Goal: Task Accomplishment & Management: Use online tool/utility

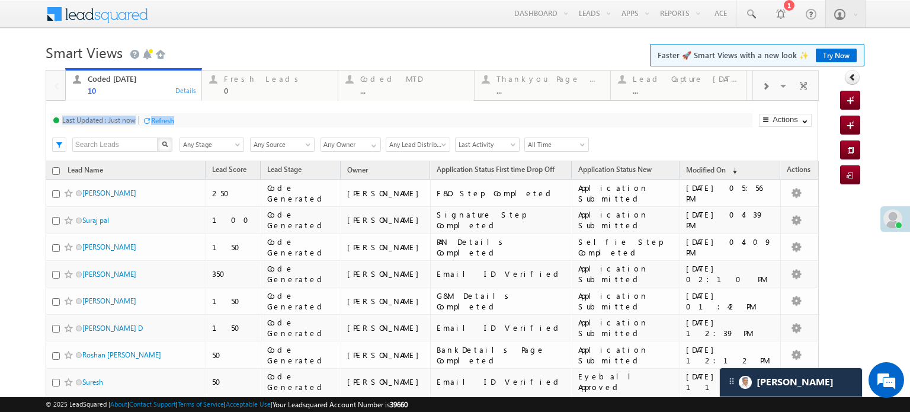
click at [289, 39] on body "Menu Priya Rathore priya .rath ore@a ngelb rokin g.com" at bounding box center [455, 262] width 910 height 525
click at [273, 54] on h1 "Smart Views Getting Started Faster 🚀 Smart Views with a new look ✨ Try Now" at bounding box center [455, 51] width 819 height 23
click at [252, 82] on div "Fresh Leads" at bounding box center [277, 78] width 107 height 9
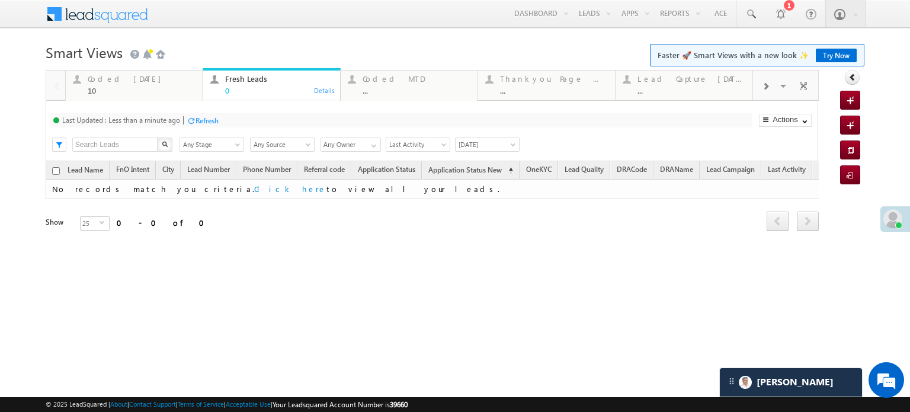
click at [206, 118] on div "Refresh" at bounding box center [207, 120] width 23 height 9
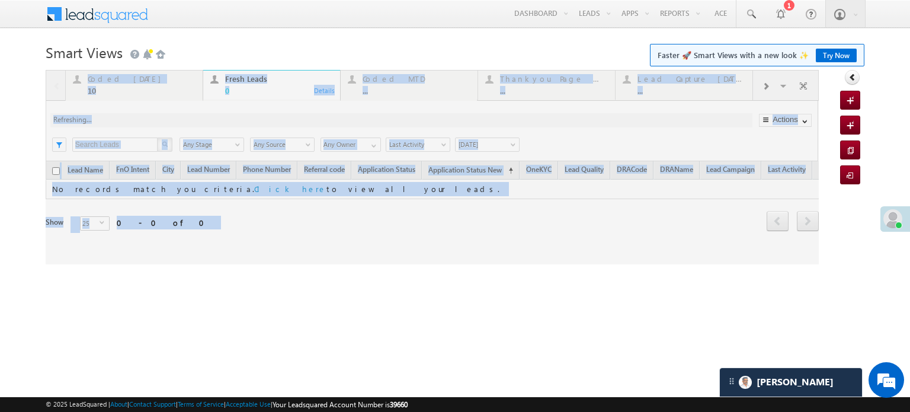
click at [206, 118] on div at bounding box center [432, 167] width 773 height 194
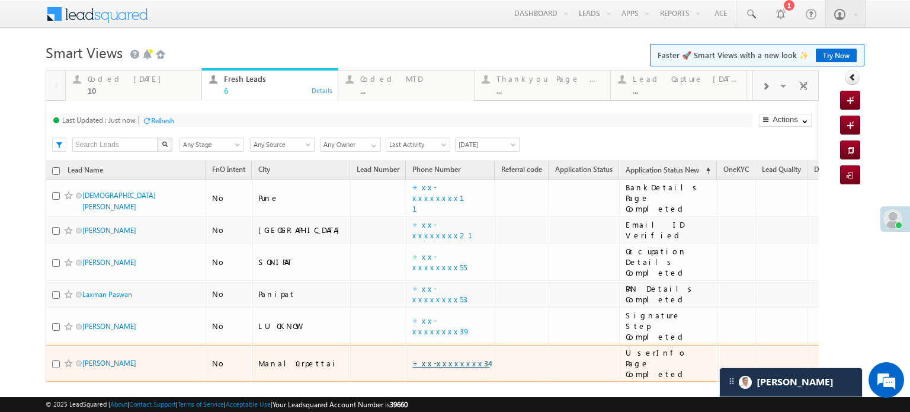
click at [412, 358] on link "+xx-xxxxxxxx34" at bounding box center [450, 363] width 77 height 10
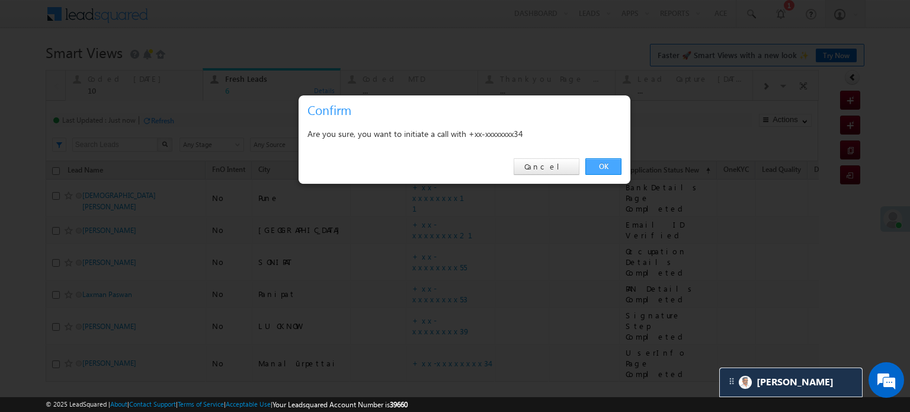
click at [593, 169] on link "OK" at bounding box center [603, 166] width 36 height 17
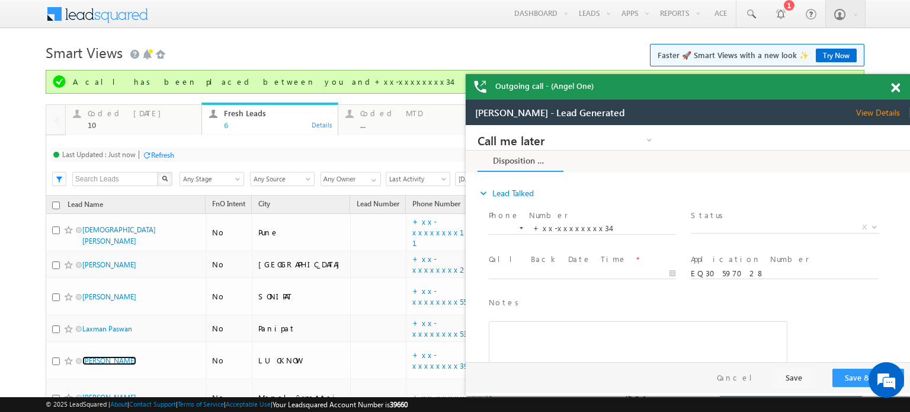
click at [899, 87] on span at bounding box center [895, 88] width 9 height 10
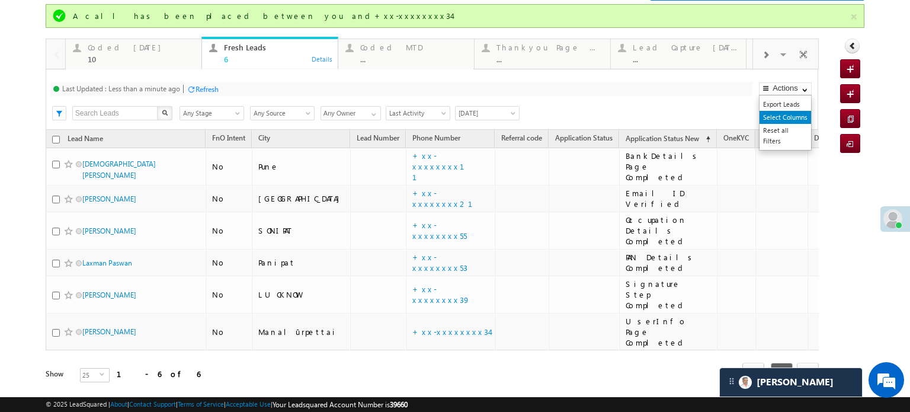
click at [772, 111] on link "Select Columns" at bounding box center [786, 117] width 52 height 13
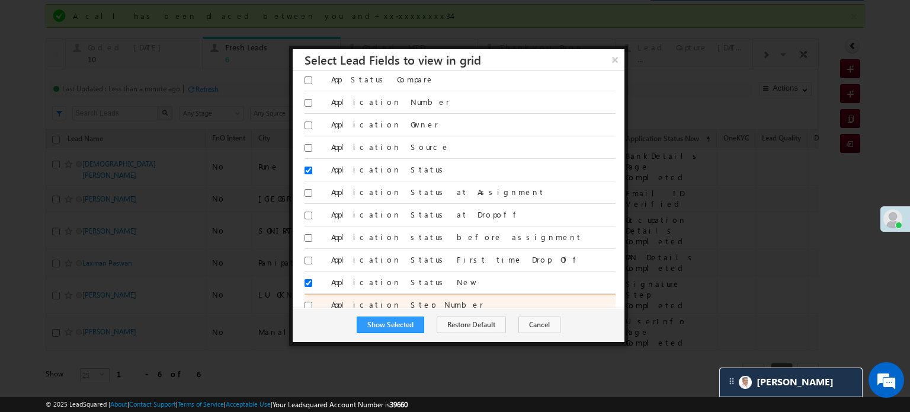
scroll to position [296, 0]
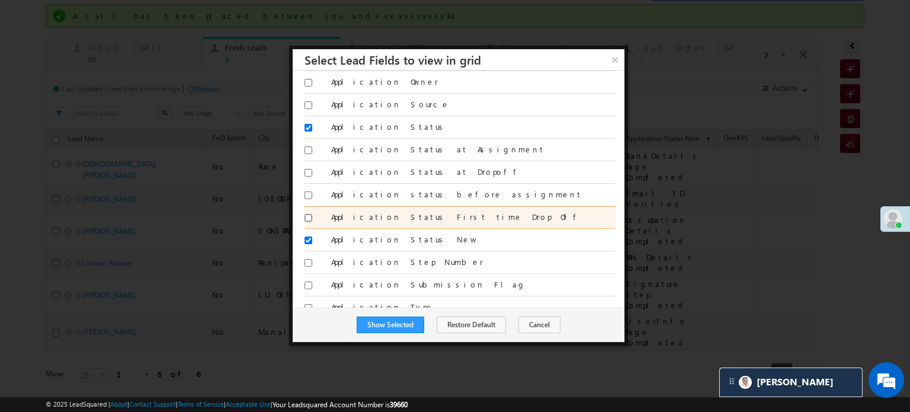
click at [308, 215] on input "Application Status First time Drop Off" at bounding box center [309, 218] width 8 height 8
checkbox input "true"
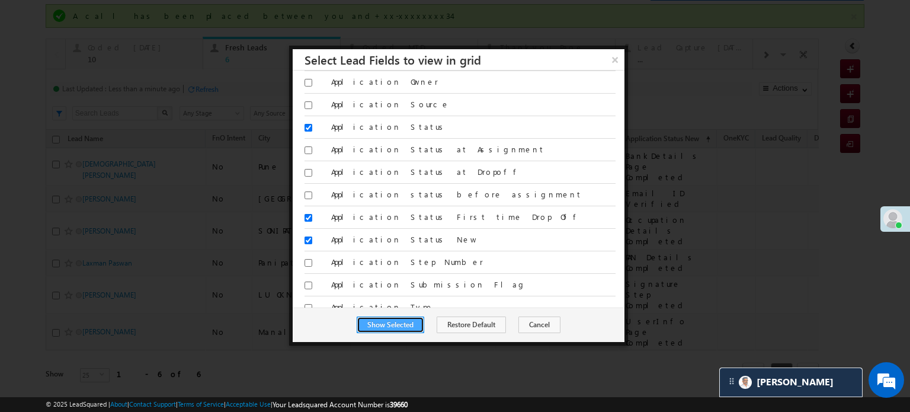
click at [383, 316] on button "Show Selected" at bounding box center [391, 324] width 68 height 17
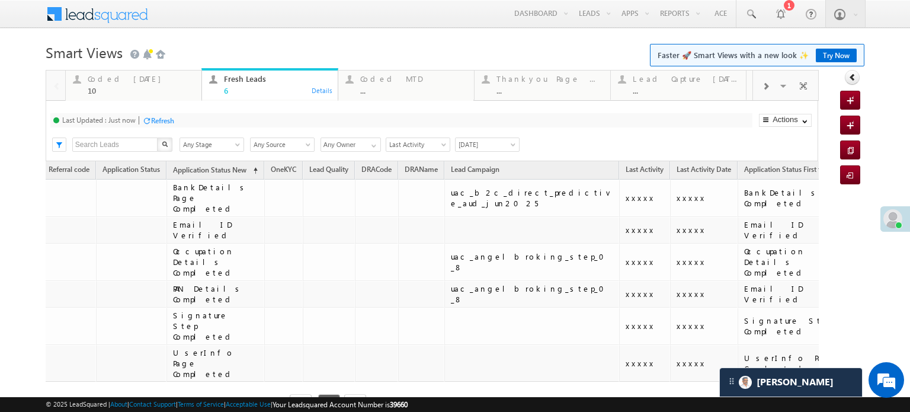
scroll to position [0, 489]
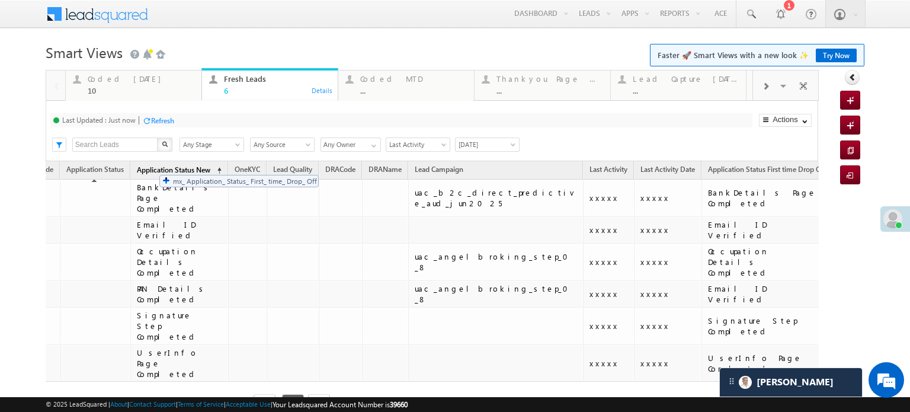
drag, startPoint x: 702, startPoint y: 171, endPoint x: 153, endPoint y: 169, distance: 548.7
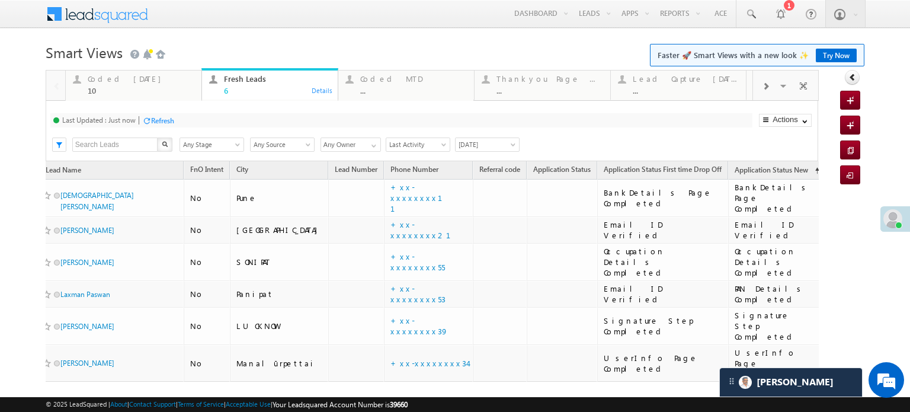
scroll to position [0, 0]
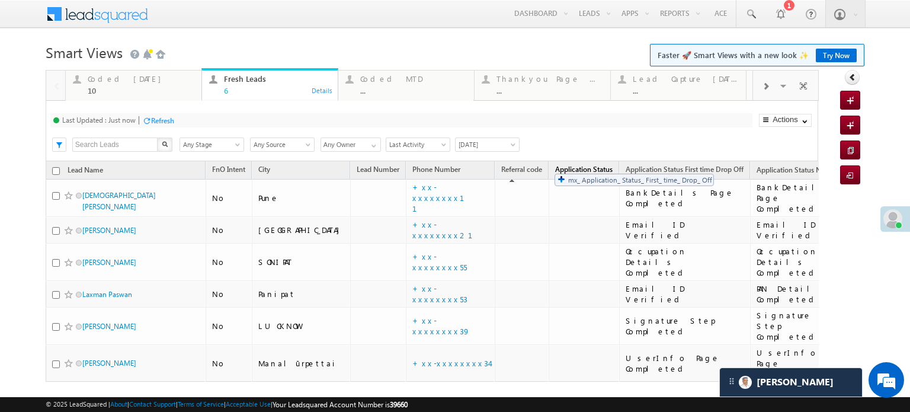
drag, startPoint x: 639, startPoint y: 166, endPoint x: 549, endPoint y: 168, distance: 90.1
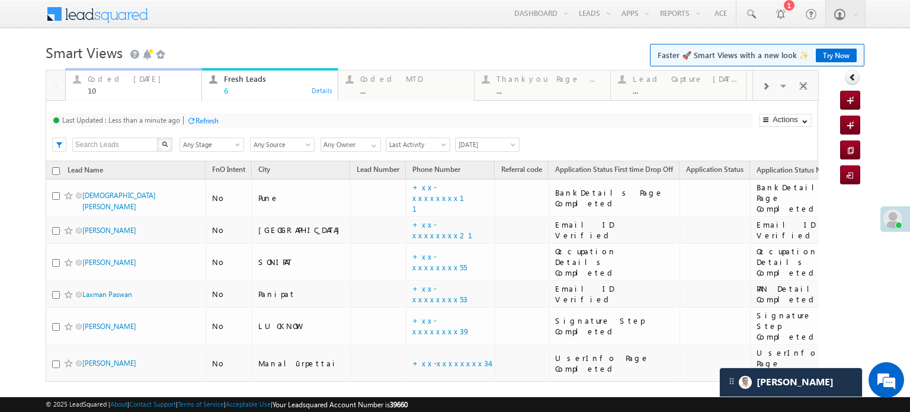
click at [135, 83] on div "Coded Today" at bounding box center [141, 78] width 107 height 9
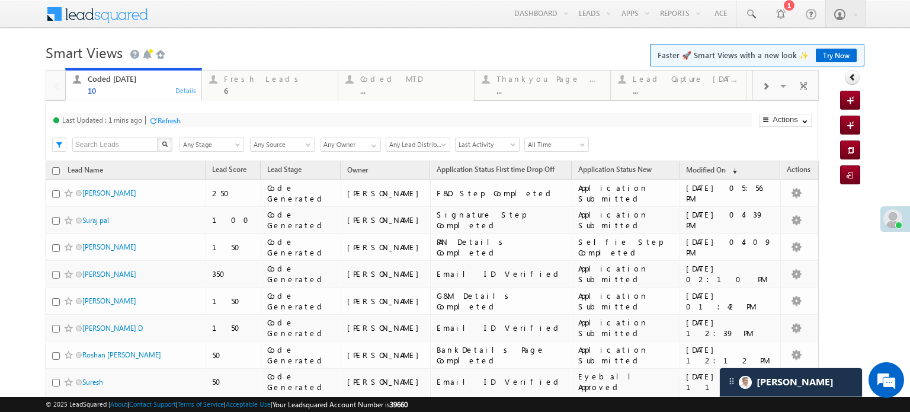
click at [176, 127] on div "Last Updated : 1 mins ago Refresh Refreshing..." at bounding box center [401, 120] width 702 height 14
click at [172, 116] on div "Refresh" at bounding box center [169, 120] width 23 height 9
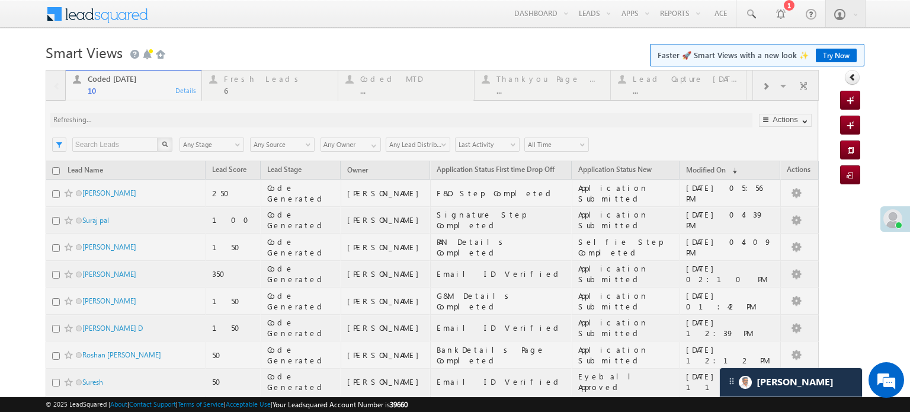
click at [172, 116] on div at bounding box center [432, 297] width 773 height 455
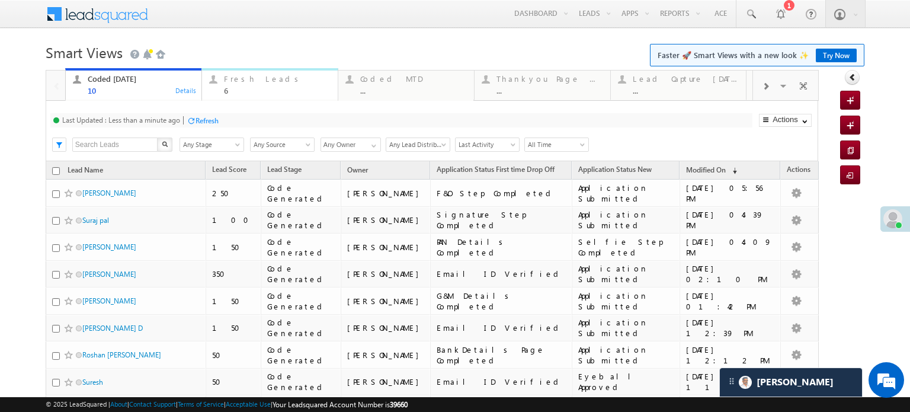
click at [222, 82] on div "Fresh Leads 6 Details" at bounding box center [269, 83] width 133 height 23
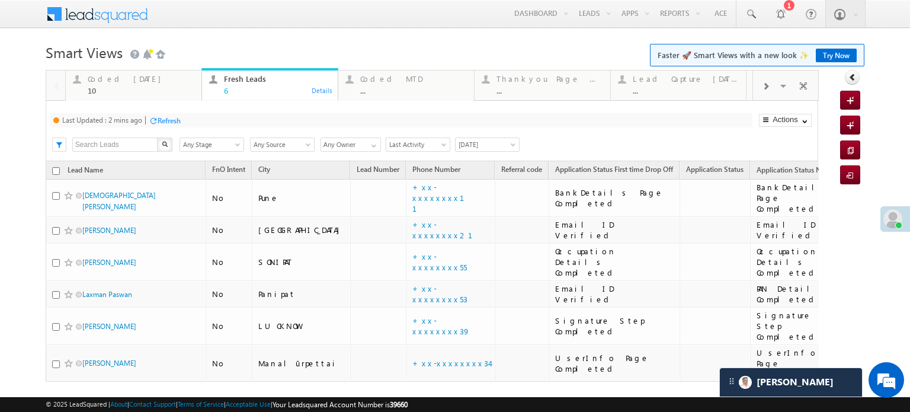
click at [173, 127] on div "Last Updated : 2 mins ago Refresh Refreshing..." at bounding box center [401, 120] width 702 height 14
click at [175, 121] on div "Refresh" at bounding box center [169, 120] width 23 height 9
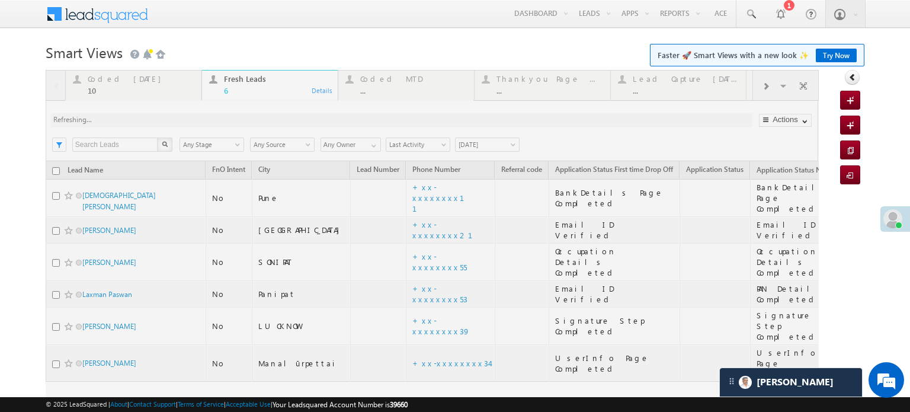
click at [175, 121] on div at bounding box center [432, 258] width 773 height 377
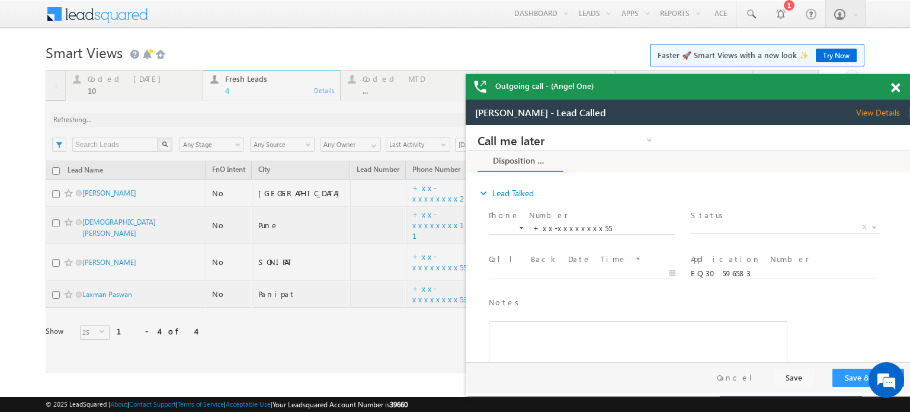
click at [899, 88] on span at bounding box center [895, 88] width 9 height 10
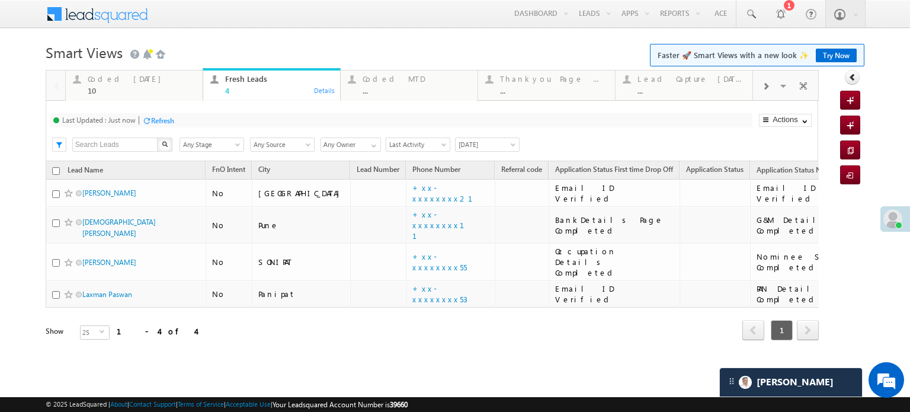
click at [170, 119] on div "Refresh" at bounding box center [162, 120] width 23 height 9
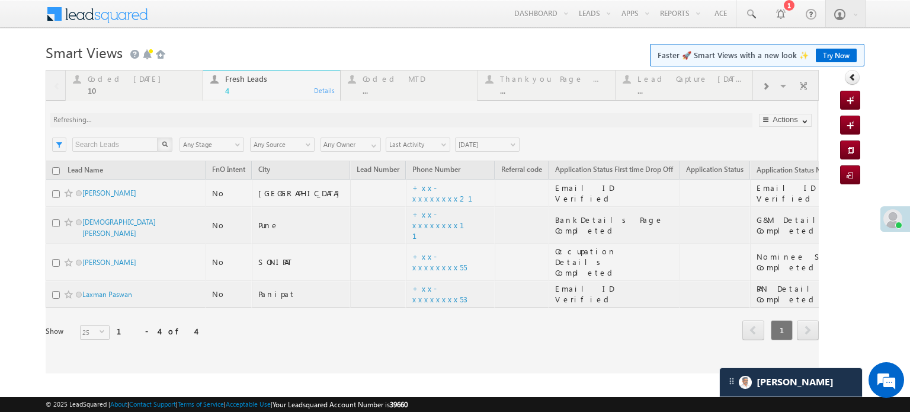
click at [170, 119] on div at bounding box center [432, 221] width 773 height 303
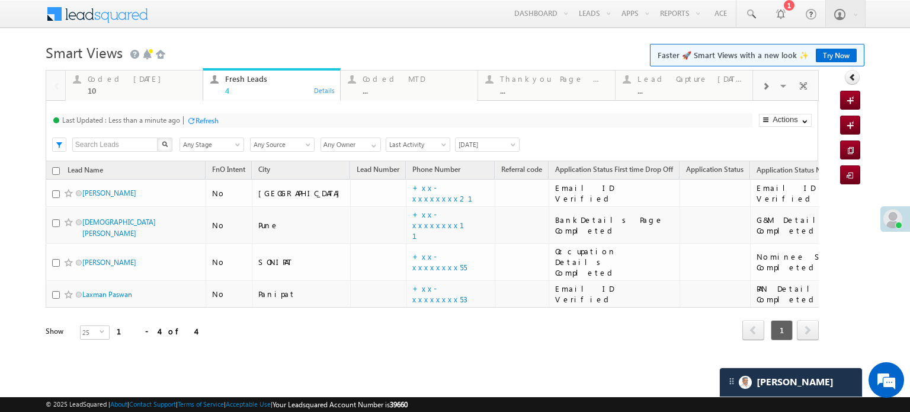
click at [200, 125] on div "Refresh" at bounding box center [207, 120] width 23 height 9
click at [150, 85] on div "Coded Today 10" at bounding box center [142, 83] width 108 height 23
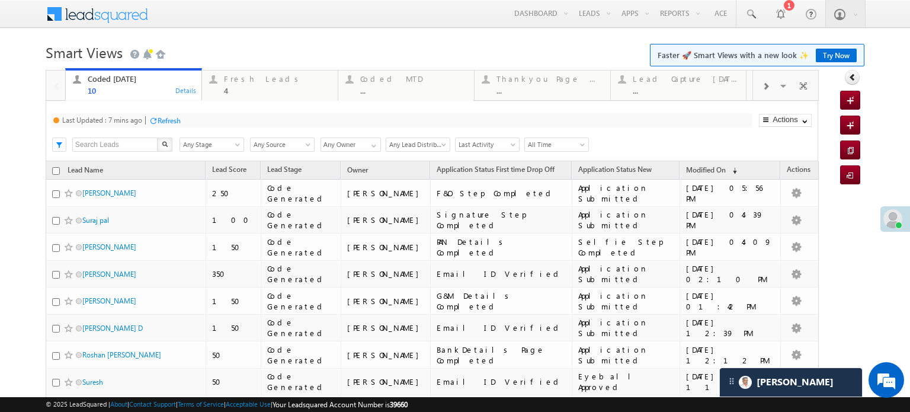
click at [168, 118] on div "Refresh" at bounding box center [169, 120] width 23 height 9
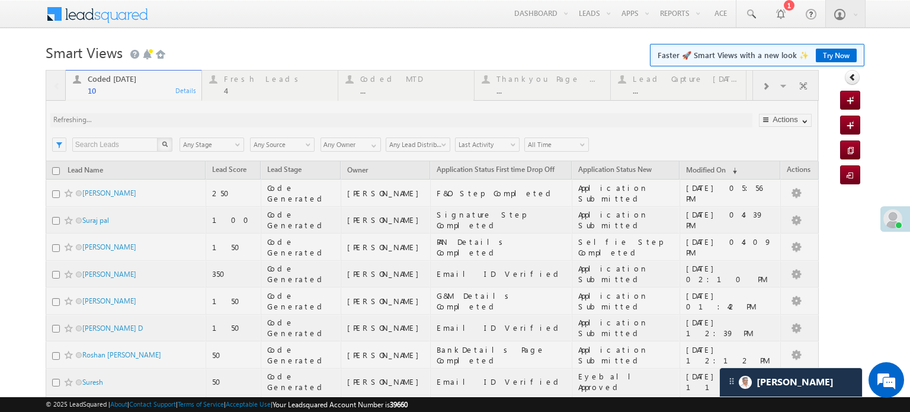
click at [168, 118] on div at bounding box center [432, 297] width 773 height 455
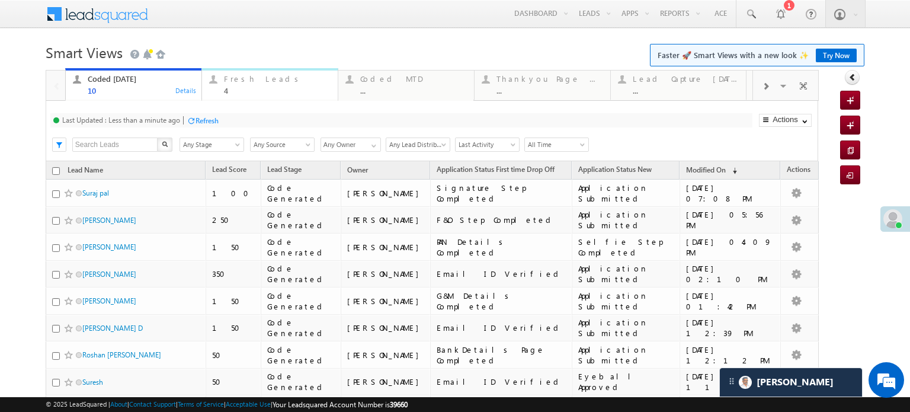
click at [267, 92] on div "4" at bounding box center [277, 90] width 107 height 9
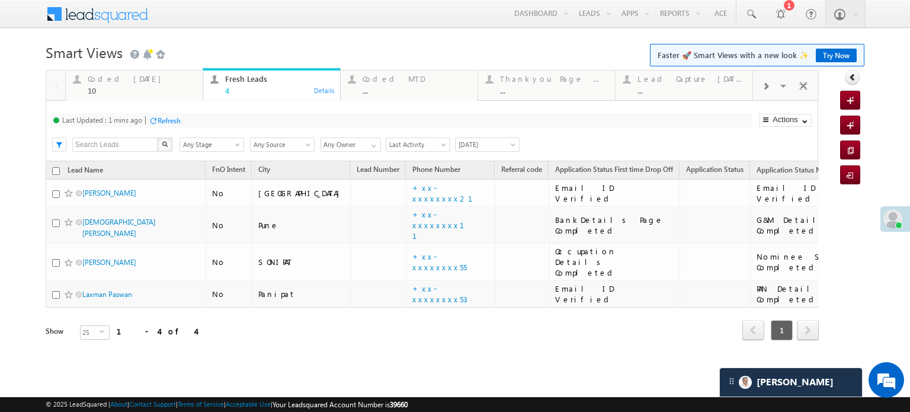
click at [170, 122] on div "Refresh" at bounding box center [169, 120] width 23 height 9
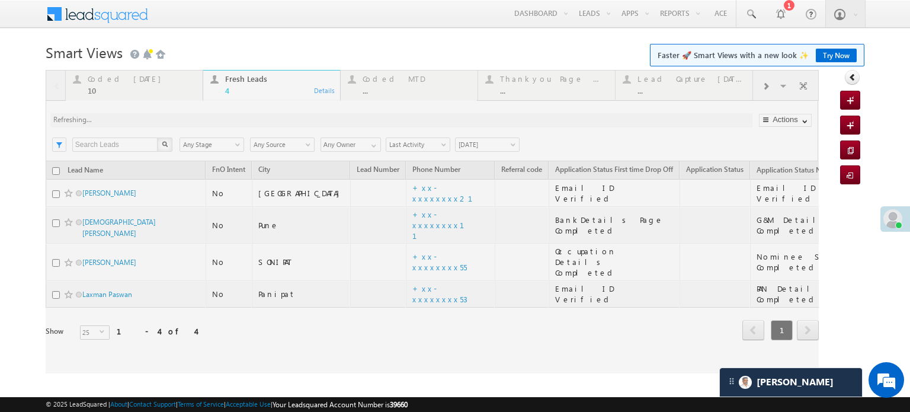
click at [170, 121] on div at bounding box center [432, 221] width 773 height 303
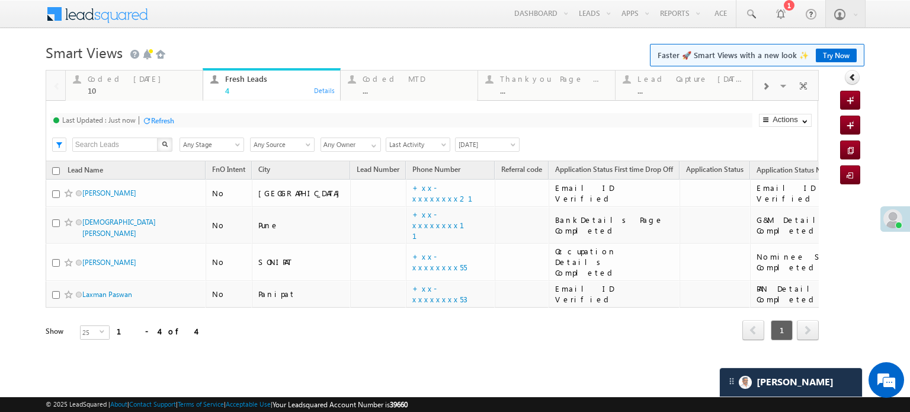
click at [170, 117] on div "Refresh" at bounding box center [162, 120] width 23 height 9
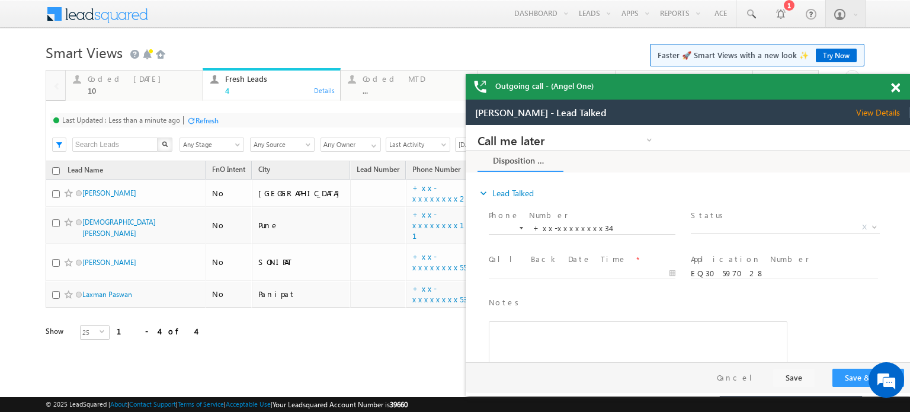
click at [895, 85] on span at bounding box center [895, 88] width 9 height 10
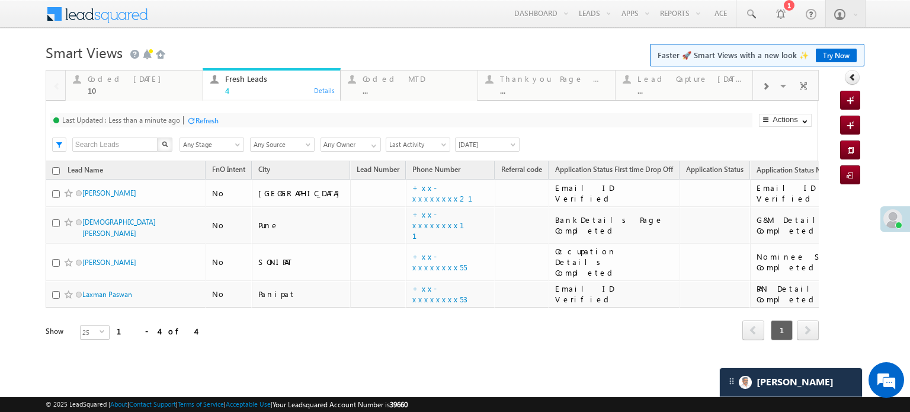
click at [204, 123] on div "Refresh" at bounding box center [207, 120] width 23 height 9
click at [119, 79] on div "Coded Today" at bounding box center [142, 78] width 108 height 9
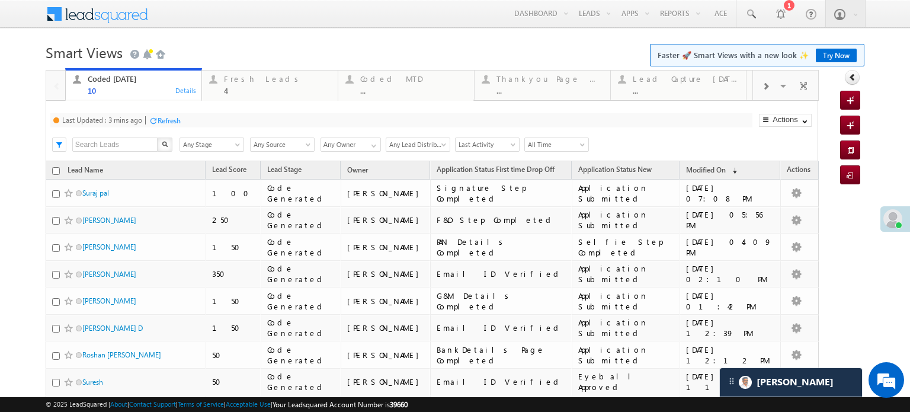
click at [167, 123] on div "Refresh" at bounding box center [169, 120] width 23 height 9
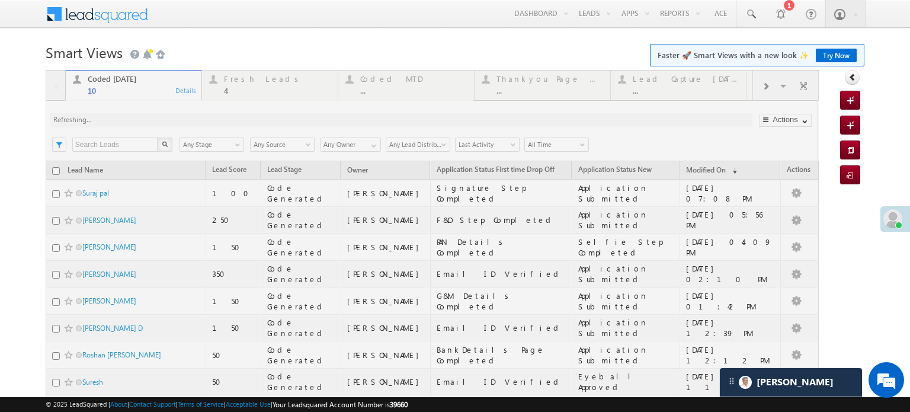
click at [167, 123] on div at bounding box center [432, 297] width 773 height 455
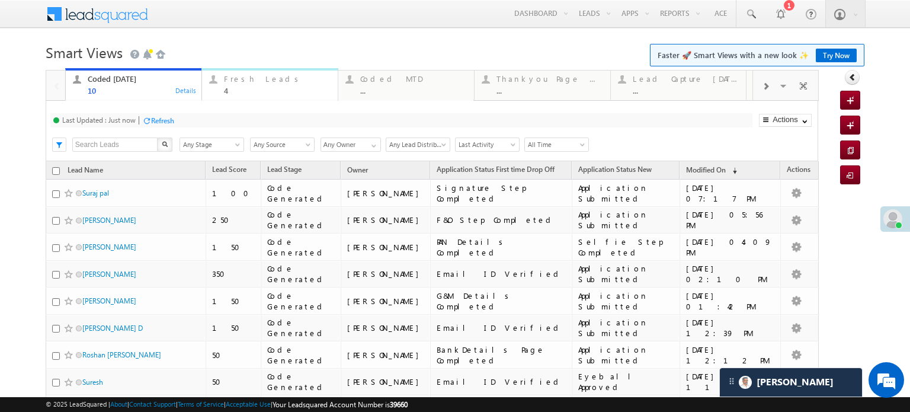
click at [229, 84] on div "Fresh Leads" at bounding box center [277, 78] width 107 height 9
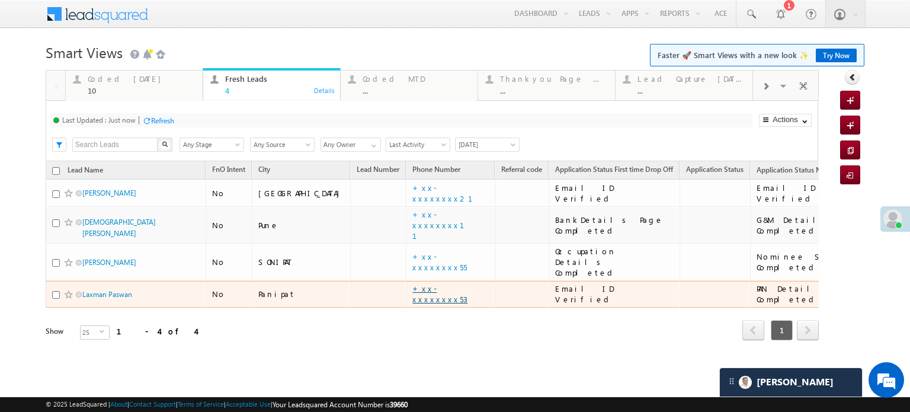
click at [412, 283] on link "+xx-xxxxxxxx53" at bounding box center [439, 293] width 55 height 21
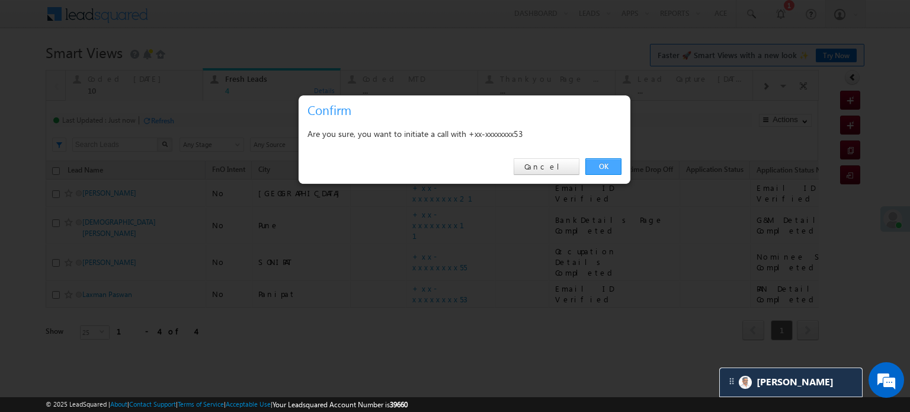
click at [597, 169] on link "OK" at bounding box center [603, 166] width 36 height 17
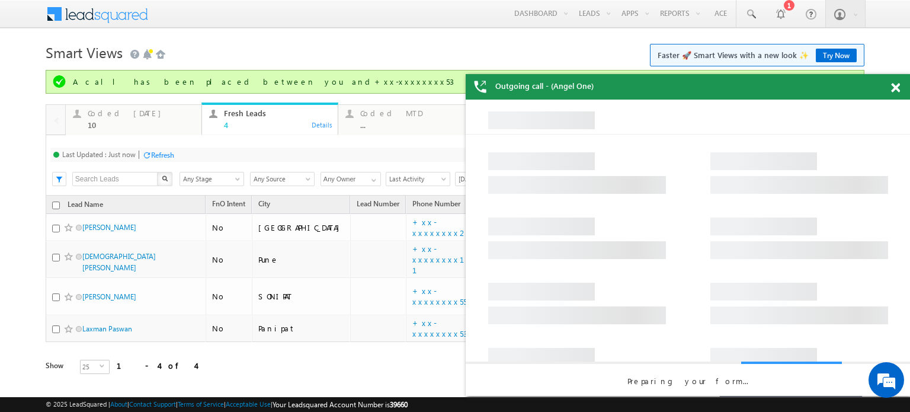
click at [162, 156] on div "Refresh" at bounding box center [162, 155] width 23 height 9
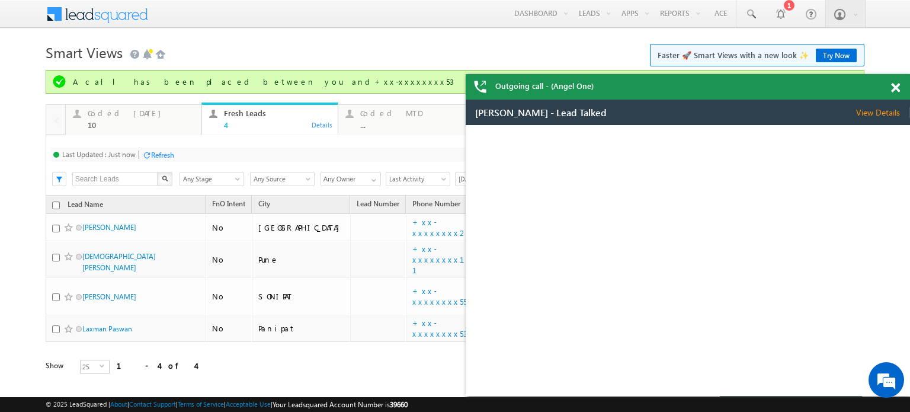
click at [893, 85] on span at bounding box center [895, 88] width 9 height 10
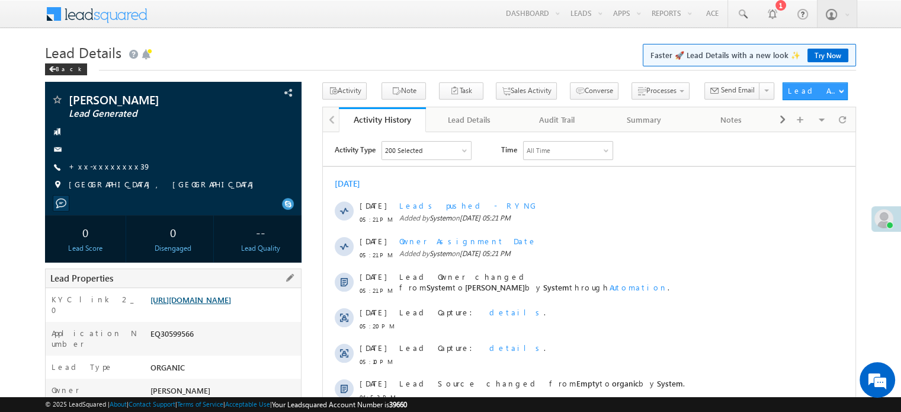
click at [231, 300] on link "[URL][DOMAIN_NAME]" at bounding box center [191, 300] width 81 height 10
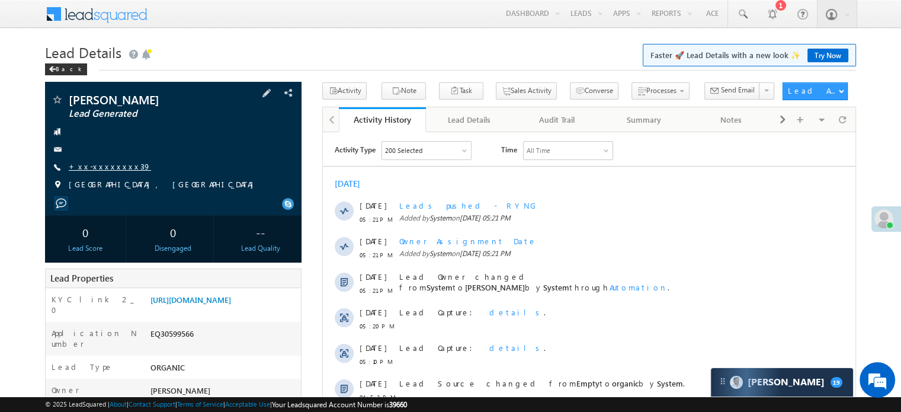
click at [100, 165] on link "+xx-xxxxxxxx39" at bounding box center [110, 166] width 82 height 10
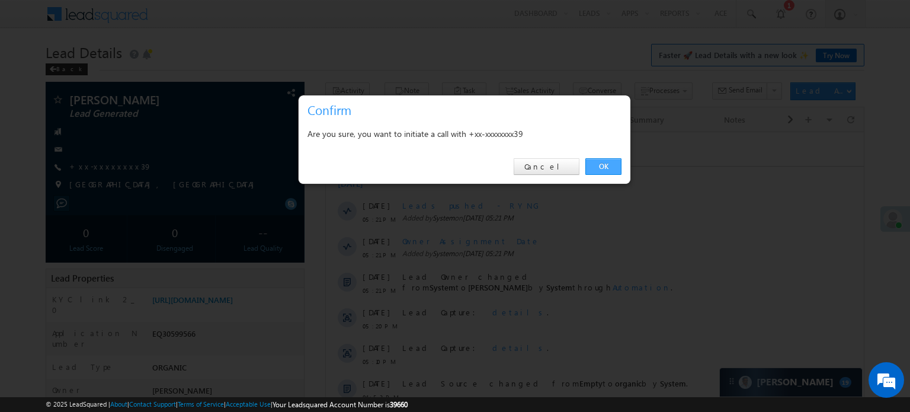
click at [606, 165] on link "OK" at bounding box center [603, 166] width 36 height 17
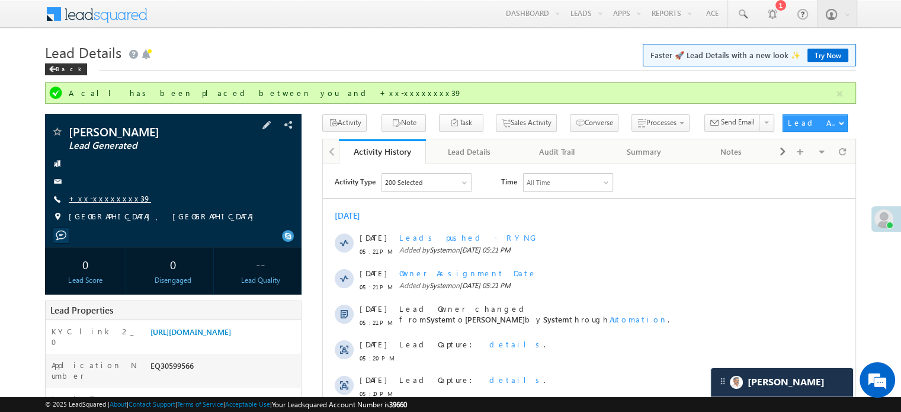
click at [95, 201] on link "+xx-xxxxxxxx39" at bounding box center [110, 198] width 82 height 10
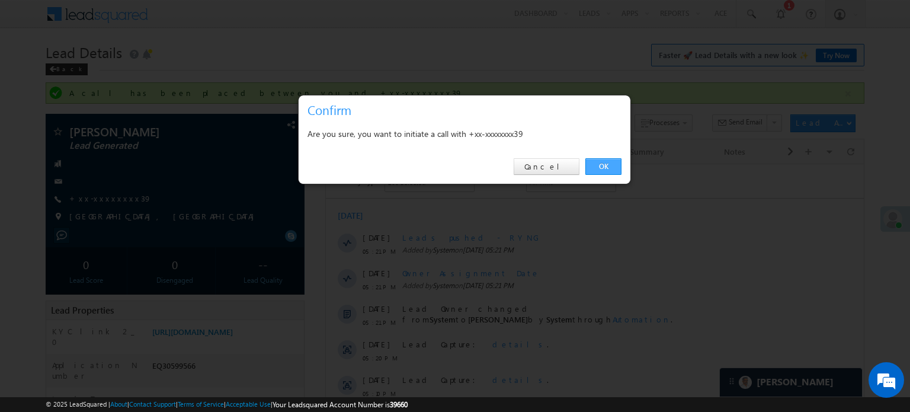
click at [613, 166] on link "OK" at bounding box center [603, 166] width 36 height 17
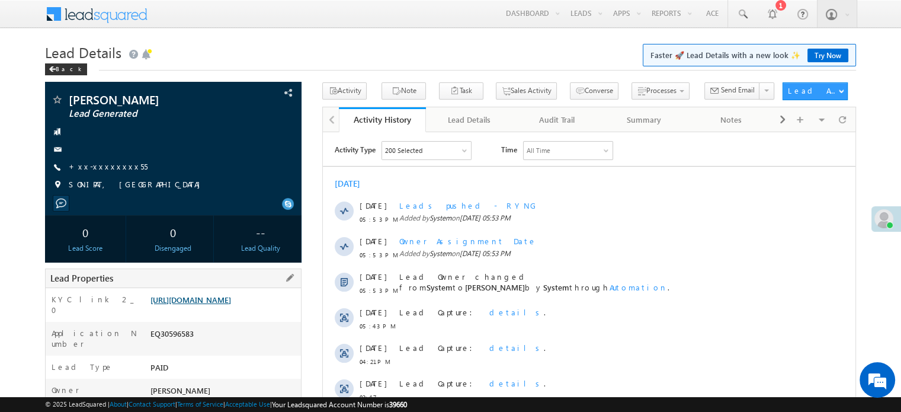
click at [231, 305] on link "https://angelbroking1-pk3em7sa.customui-test.leadsquared.com?leadId=a31d074e-7a…" at bounding box center [191, 300] width 81 height 10
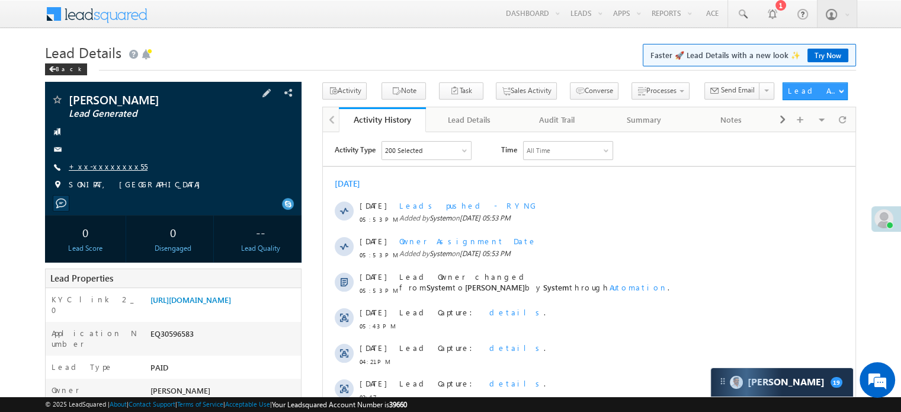
click at [103, 167] on link "+xx-xxxxxxxx55" at bounding box center [108, 166] width 79 height 10
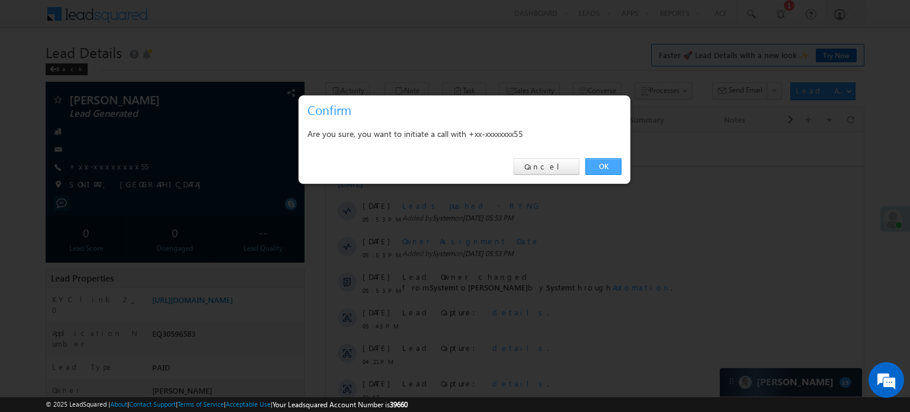
click at [596, 166] on link "OK" at bounding box center [603, 166] width 36 height 17
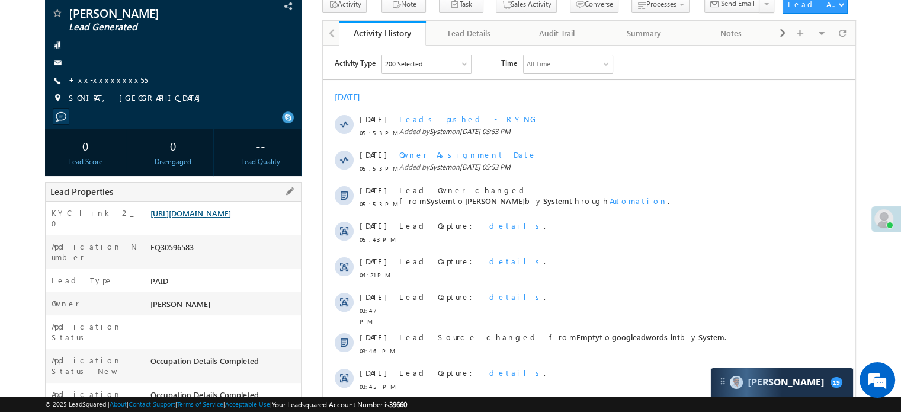
scroll to position [150, 0]
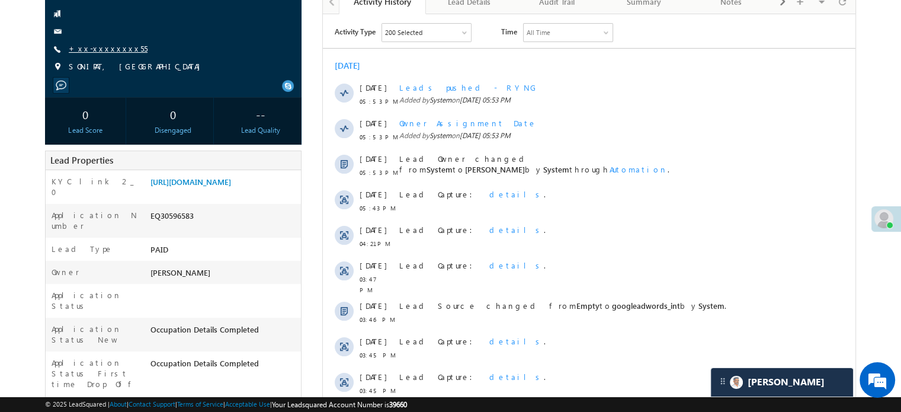
click at [116, 46] on link "+xx-xxxxxxxx55" at bounding box center [108, 48] width 79 height 10
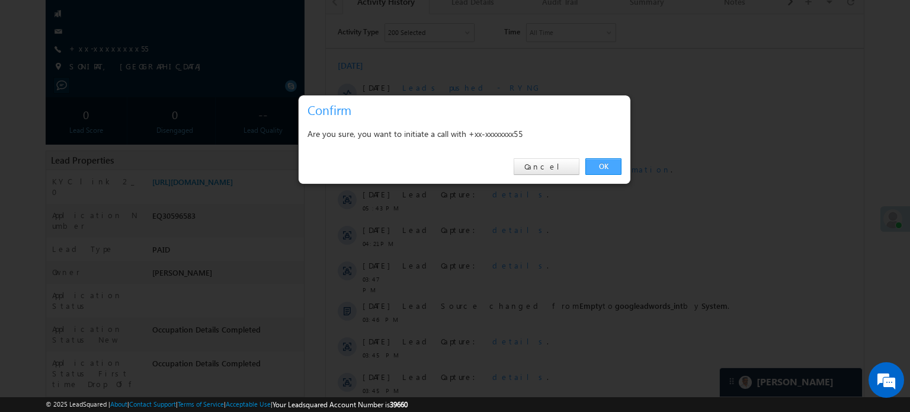
drag, startPoint x: 601, startPoint y: 164, endPoint x: 110, endPoint y: 189, distance: 492.5
click at [601, 164] on link "OK" at bounding box center [603, 166] width 36 height 17
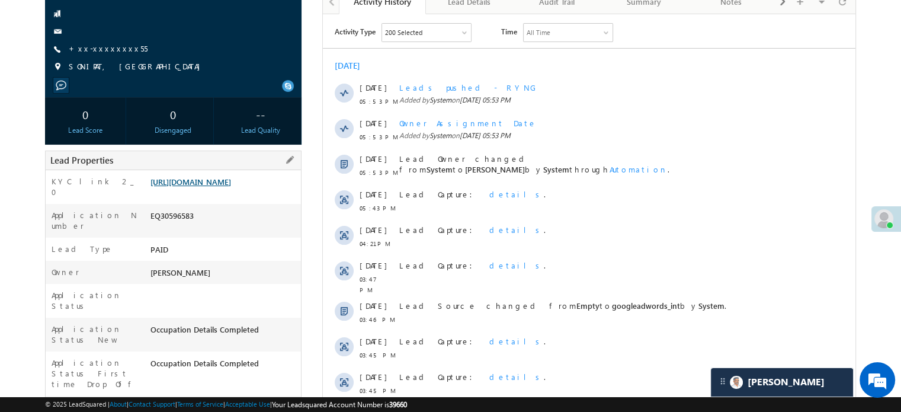
click at [204, 187] on link "https://angelbroking1-pk3em7sa.customui-test.leadsquared.com?leadId=a31d074e-7a…" at bounding box center [191, 182] width 81 height 10
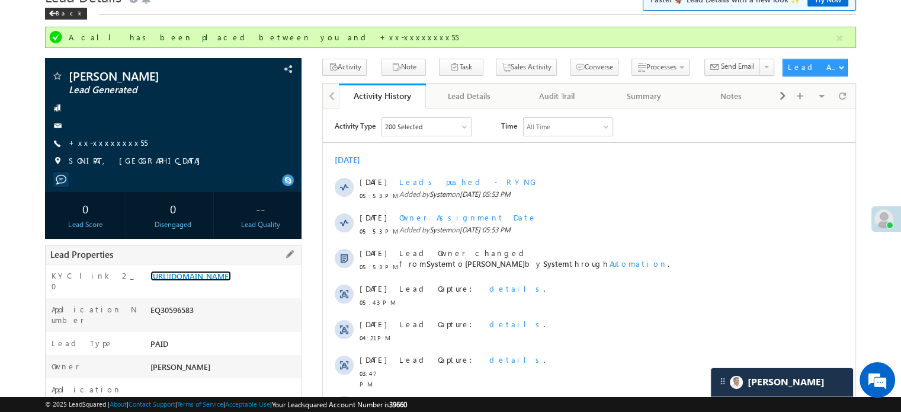
scroll to position [119, 0]
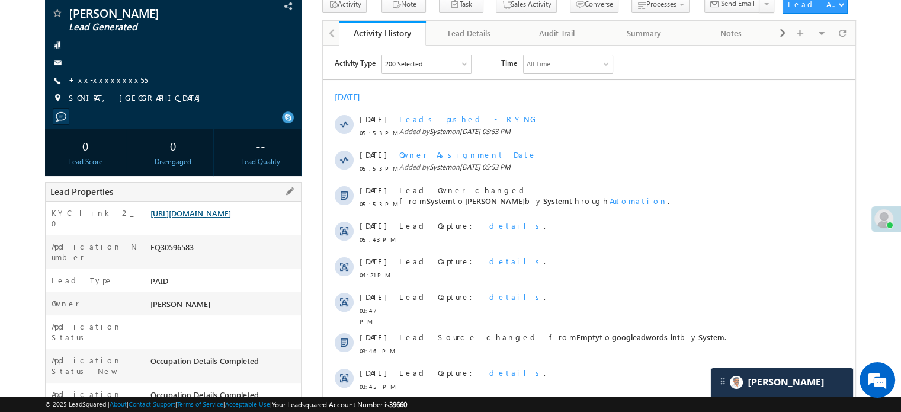
click at [191, 218] on link "https://angelbroking1-pk3em7sa.customui-test.leadsquared.com?leadId=a31d074e-7a…" at bounding box center [191, 213] width 81 height 10
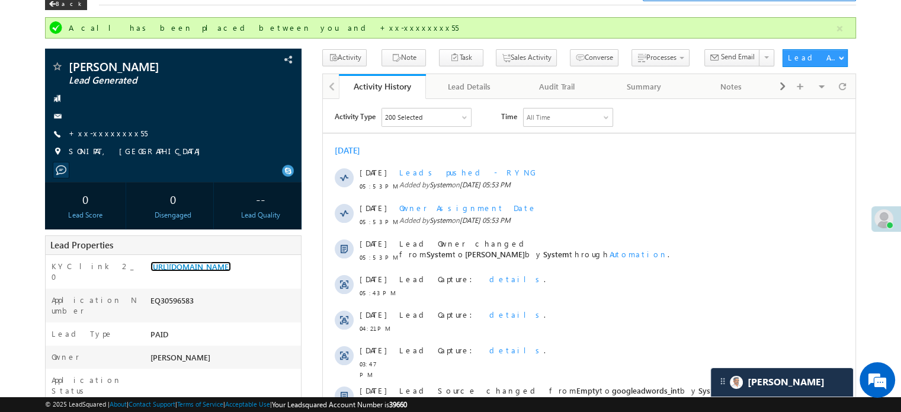
scroll to position [59, 0]
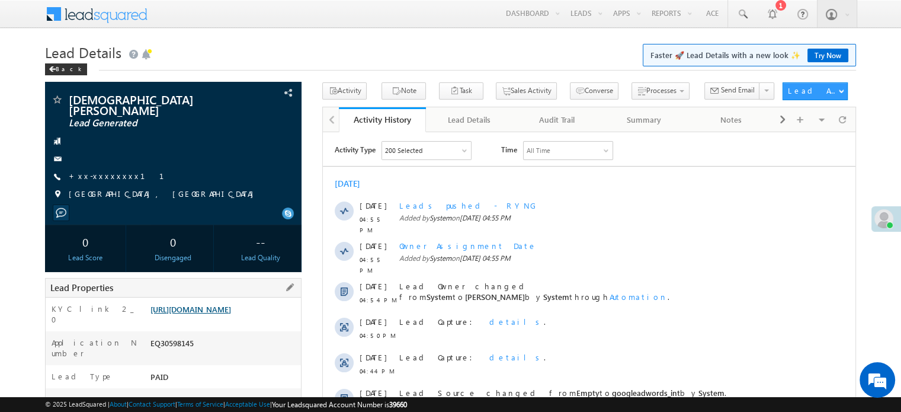
click at [187, 305] on link "https://angelbroking1-pk3em7sa.customui-test.leadsquared.com?leadId=22d2b4ad-c7…" at bounding box center [191, 309] width 81 height 10
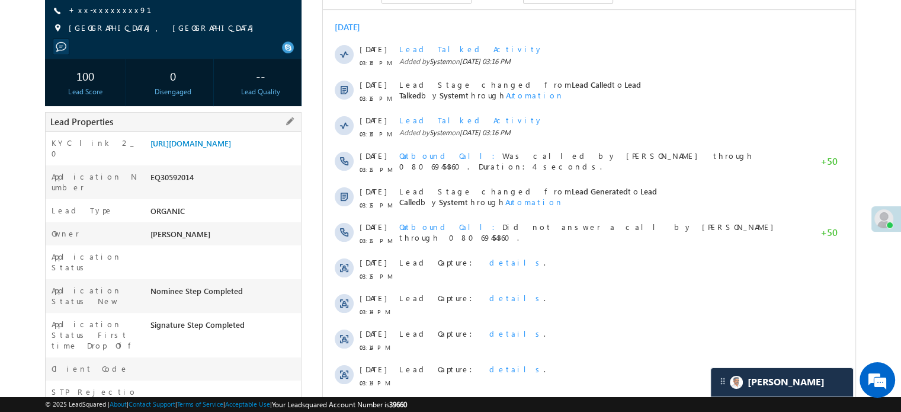
scroll to position [1, 0]
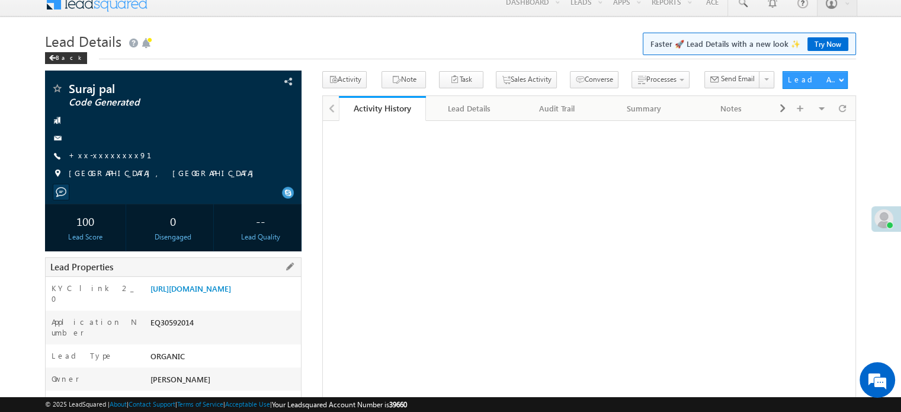
scroll to position [180, 0]
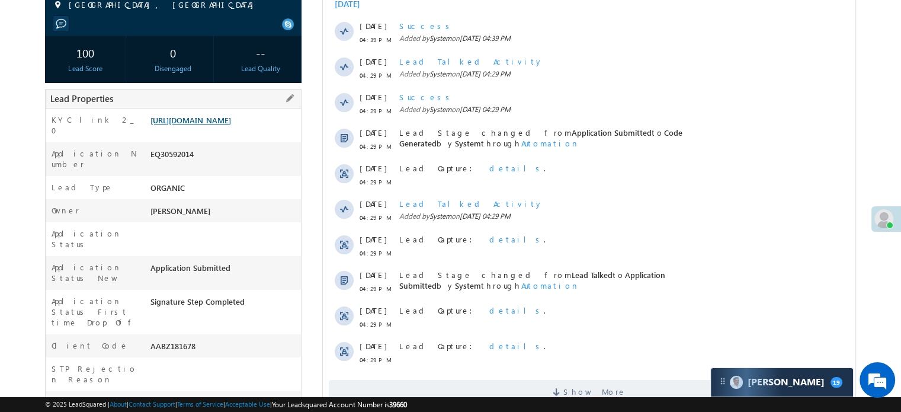
click at [231, 125] on link "[URL][DOMAIN_NAME]" at bounding box center [191, 120] width 81 height 10
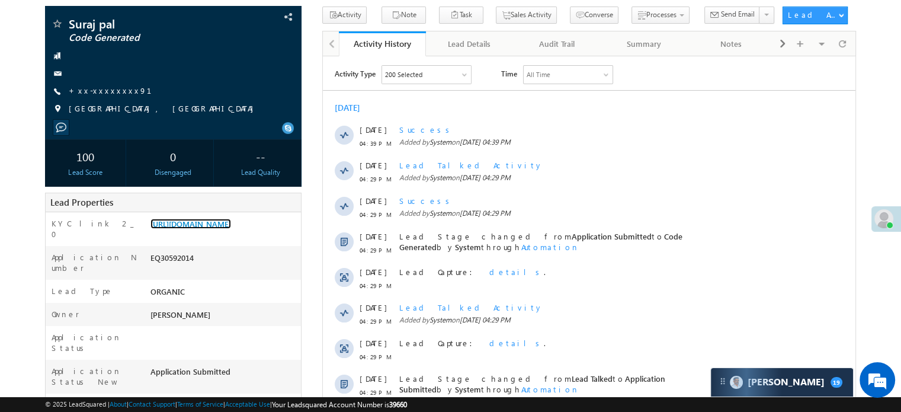
scroll to position [2, 0]
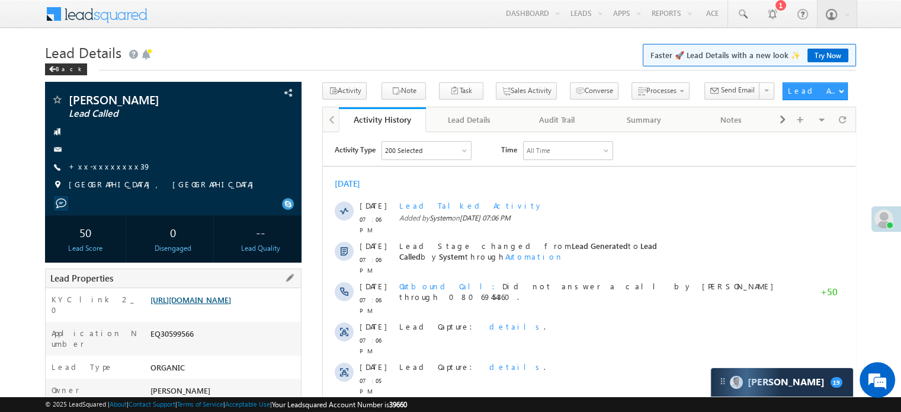
click at [224, 305] on link "https://angelbroking1-pk3em7sa.customui-test.leadsquared.com?leadId=a1b0b99b-a5…" at bounding box center [191, 300] width 81 height 10
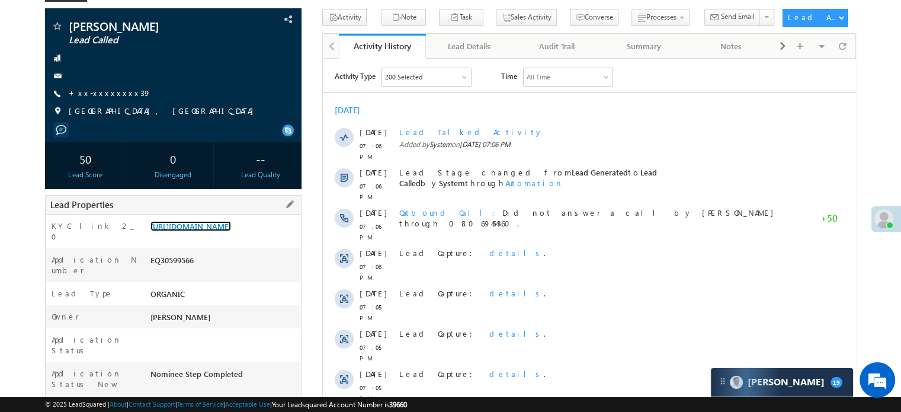
scroll to position [119, 0]
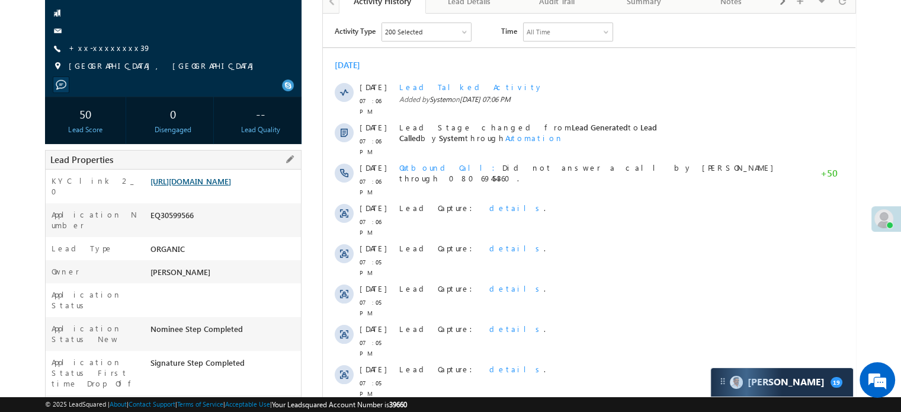
click at [228, 186] on link "[URL][DOMAIN_NAME]" at bounding box center [191, 181] width 81 height 10
drag, startPoint x: 149, startPoint y: 182, endPoint x: 273, endPoint y: 197, distance: 124.2
click at [273, 192] on div "https://angelbroking1-pk3em7sa.customui-test.leadsquared.com?leadId=a1b0b99b-a5…" at bounding box center [224, 183] width 153 height 17
click at [275, 192] on div "https://angelbroking1-pk3em7sa.customui-test.leadsquared.com?leadId=a1b0b99b-a5…" at bounding box center [224, 183] width 153 height 17
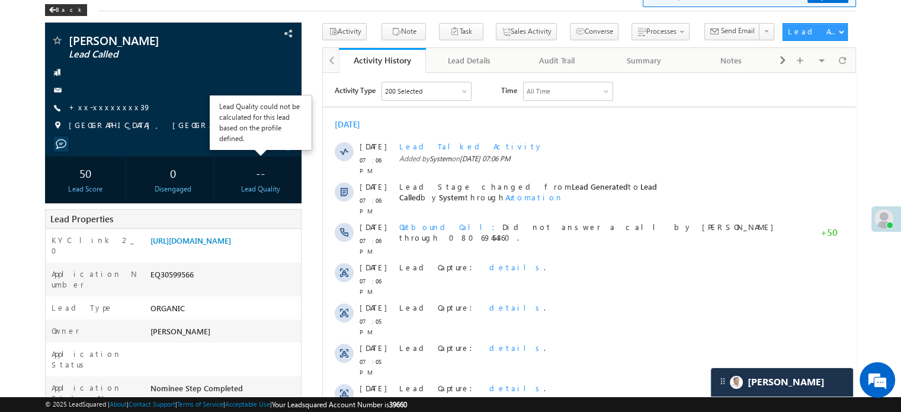
scroll to position [59, 0]
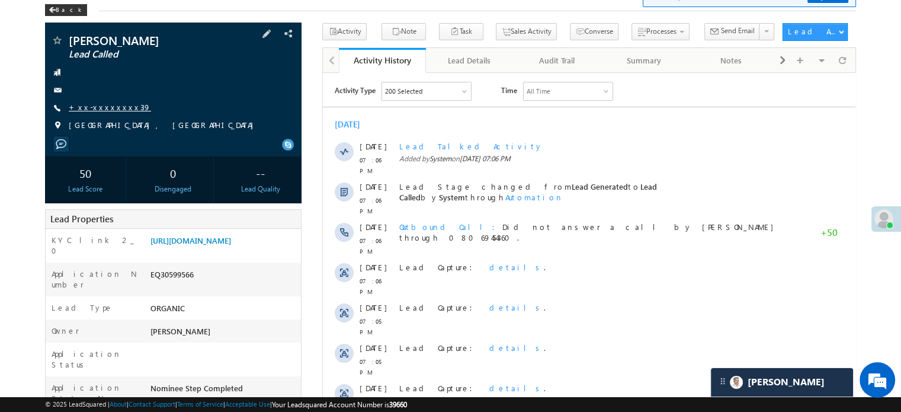
click at [105, 111] on link "+xx-xxxxxxxx39" at bounding box center [110, 107] width 82 height 10
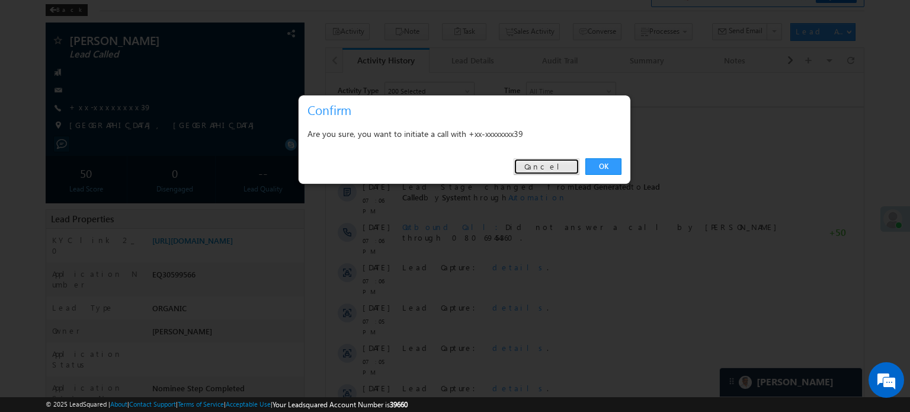
click at [551, 170] on link "Cancel" at bounding box center [547, 166] width 66 height 17
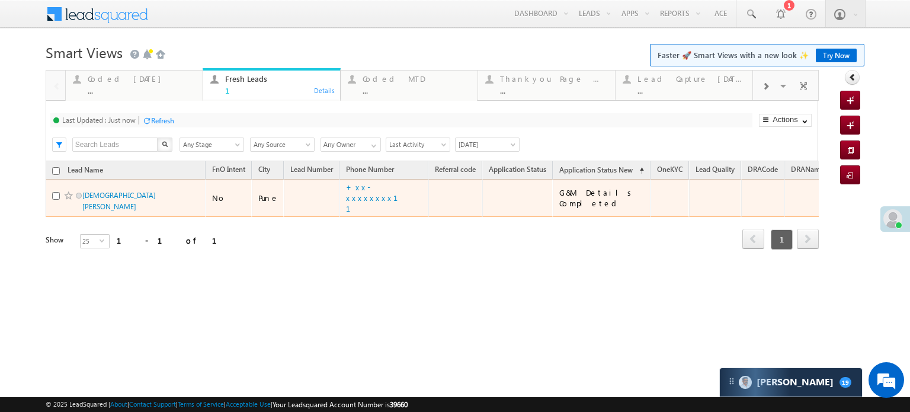
drag, startPoint x: 361, startPoint y: 180, endPoint x: 365, endPoint y: 186, distance: 7.4
click at [361, 180] on td "+xx-xxxxxxxx11" at bounding box center [384, 198] width 89 height 37
click at [366, 190] on link "+xx-xxxxxxxx11" at bounding box center [379, 197] width 66 height 31
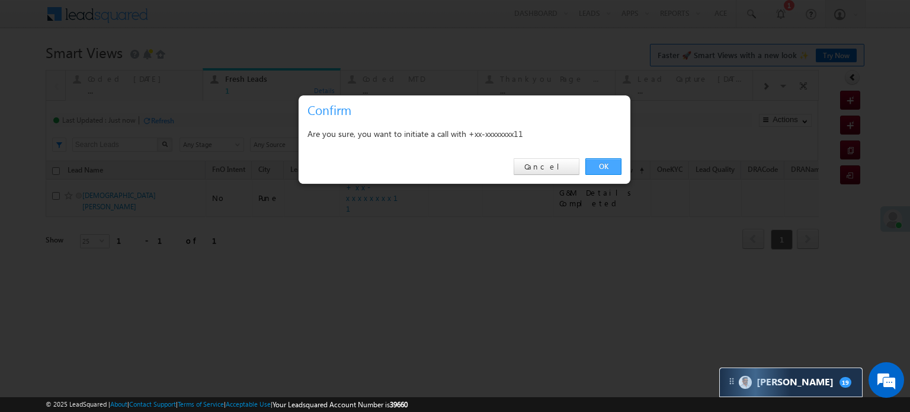
click at [599, 170] on link "OK" at bounding box center [603, 166] width 36 height 17
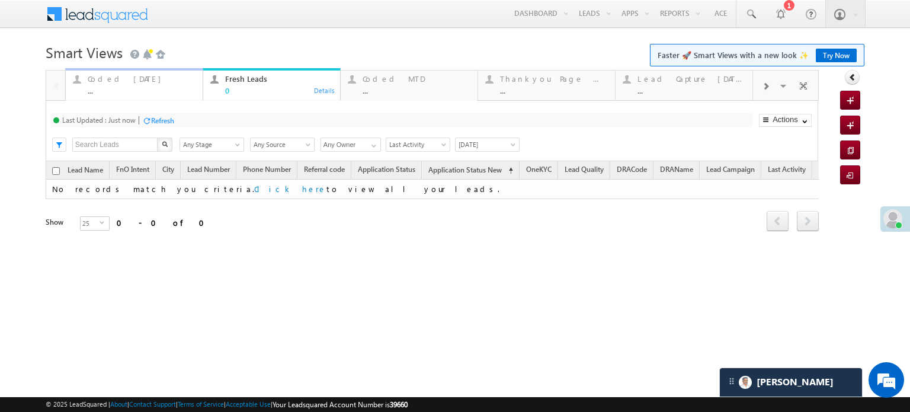
click at [101, 76] on div "Coded Today" at bounding box center [142, 78] width 108 height 9
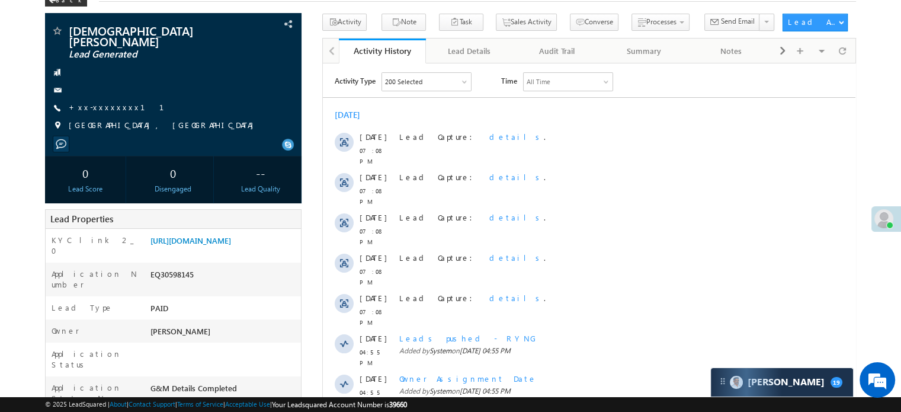
scroll to position [178, 0]
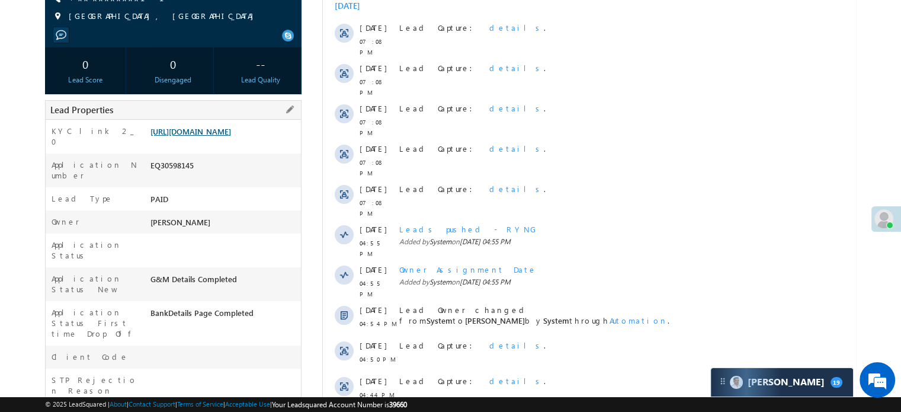
click at [223, 126] on link "https://angelbroking1-pk3em7sa.customui-test.leadsquared.com?leadId=22d2b4ad-c7…" at bounding box center [191, 131] width 81 height 10
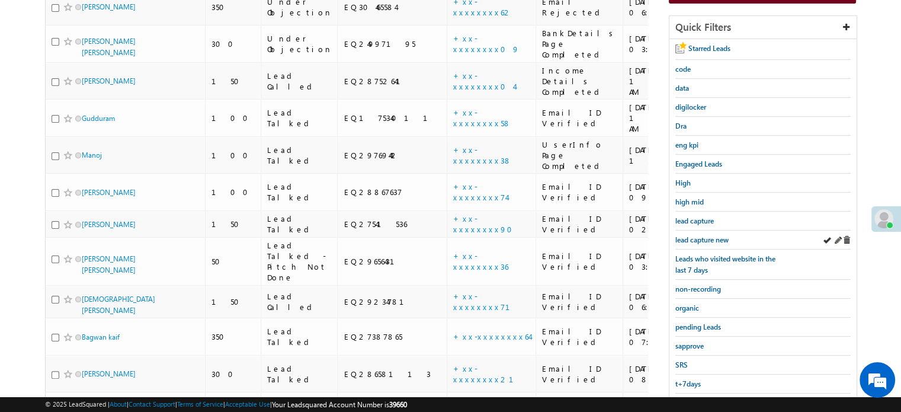
scroll to position [254, 0]
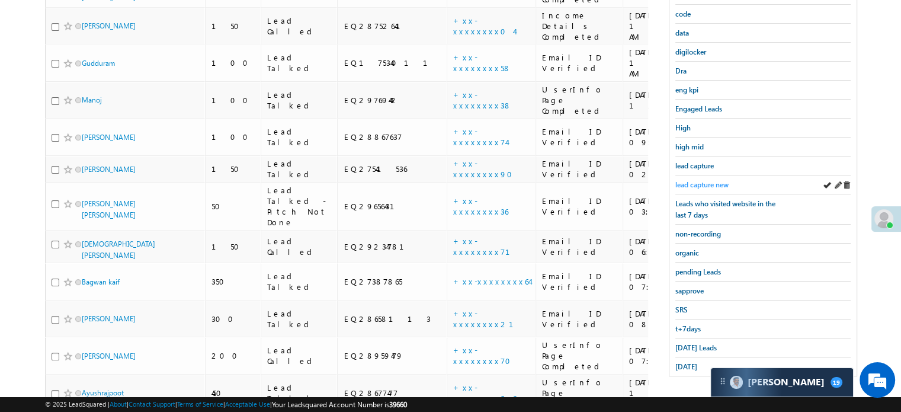
click at [707, 185] on span "lead capture new" at bounding box center [702, 184] width 53 height 9
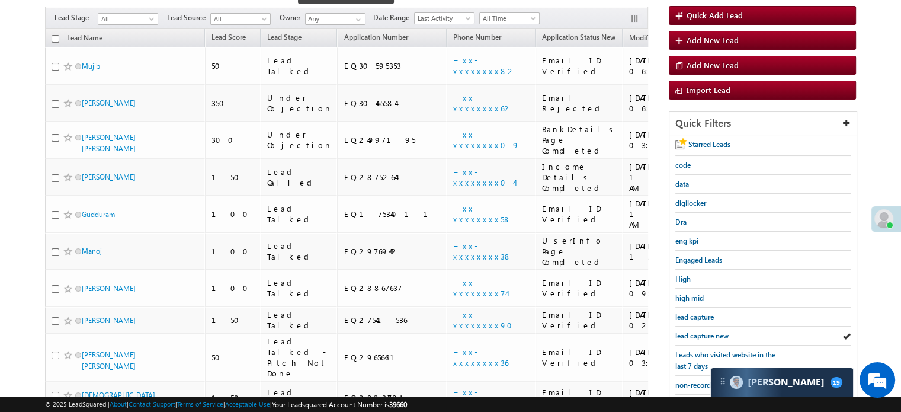
scroll to position [17, 0]
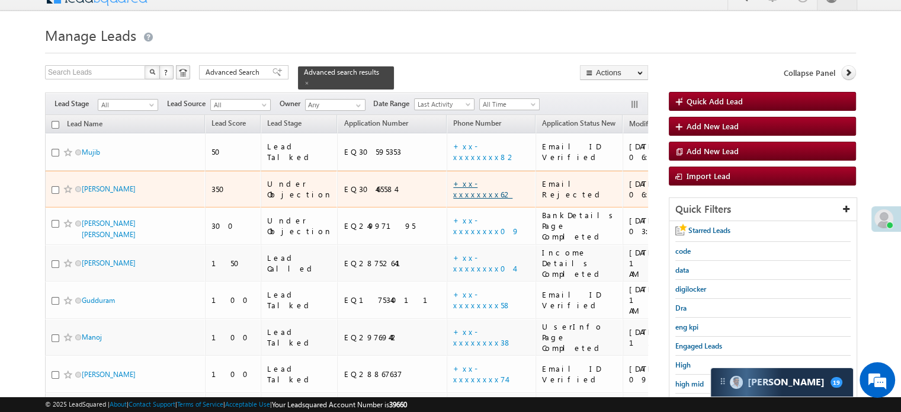
click at [453, 178] on link "+xx-xxxxxxxx62" at bounding box center [482, 188] width 59 height 21
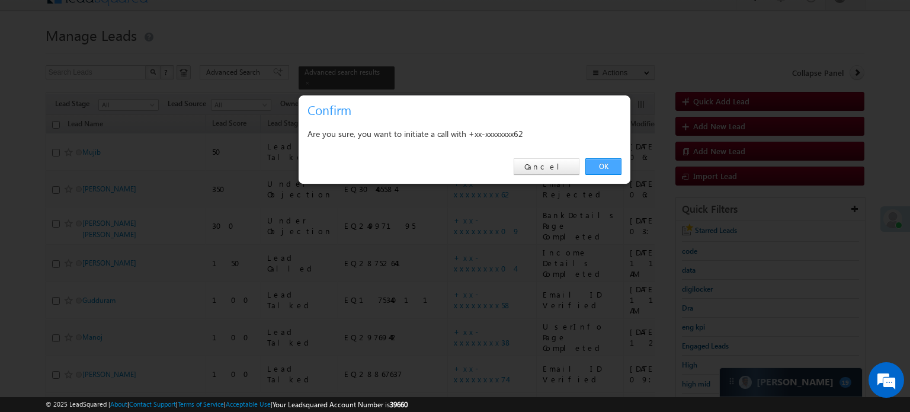
click at [608, 158] on link "OK" at bounding box center [603, 166] width 36 height 17
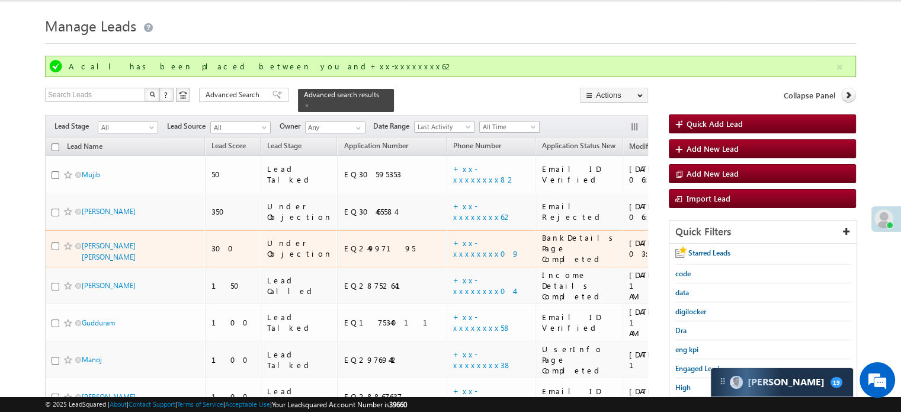
scroll to position [195, 0]
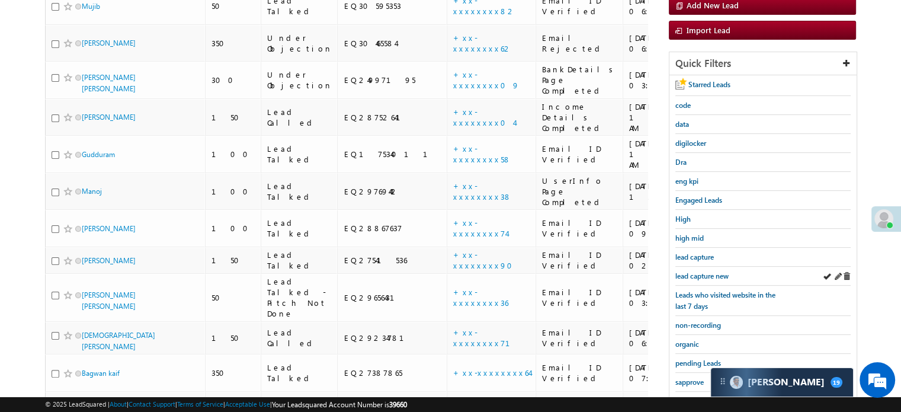
click at [689, 267] on div "lead capture new" at bounding box center [763, 276] width 175 height 19
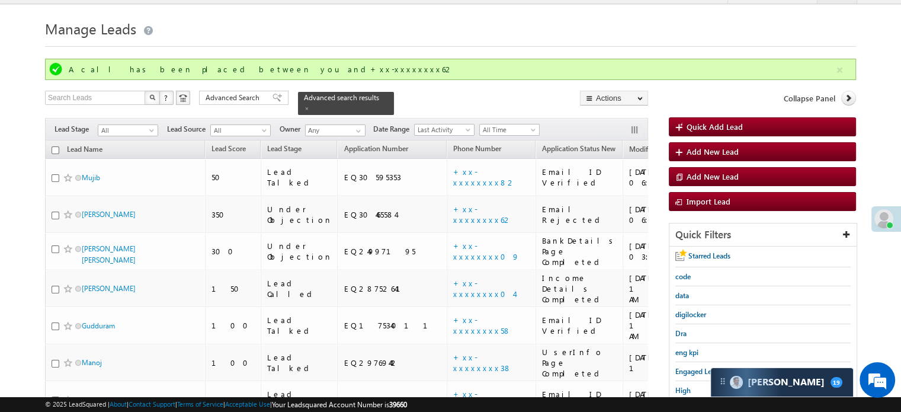
scroll to position [17, 0]
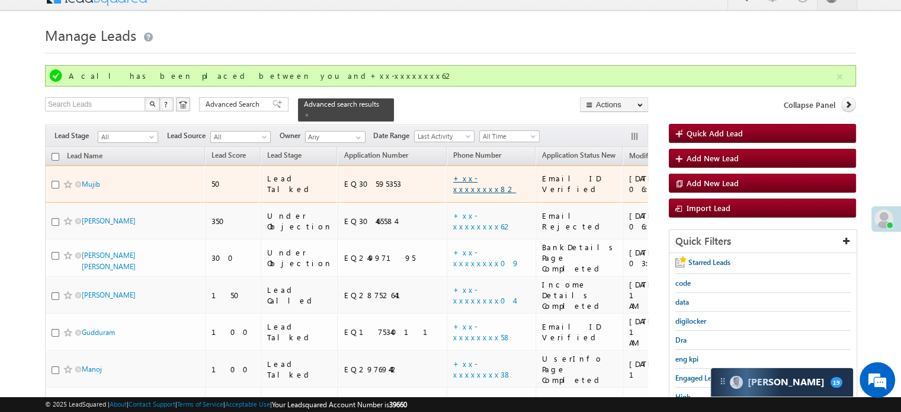
click at [453, 173] on link "+xx-xxxxxxxx82" at bounding box center [484, 183] width 63 height 21
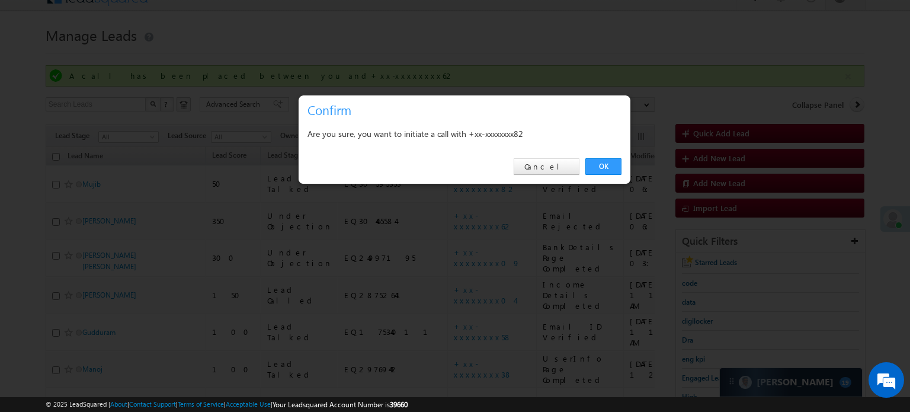
click at [611, 176] on div "OK Cancel" at bounding box center [465, 167] width 332 height 34
click at [607, 167] on link "OK" at bounding box center [603, 166] width 36 height 17
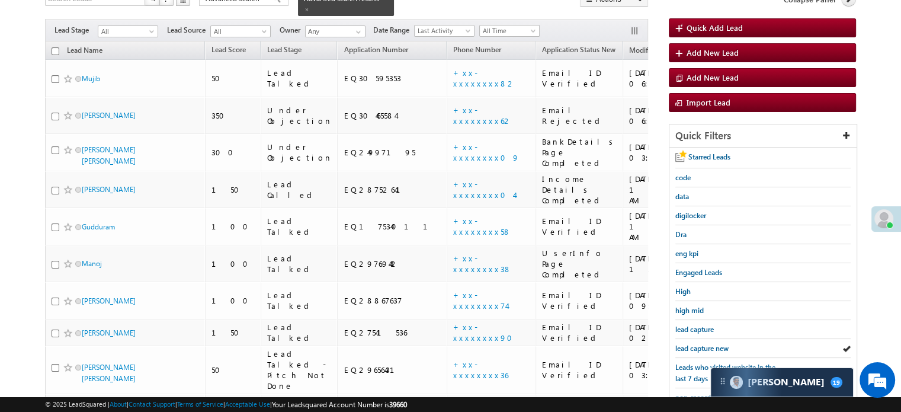
scroll to position [195, 0]
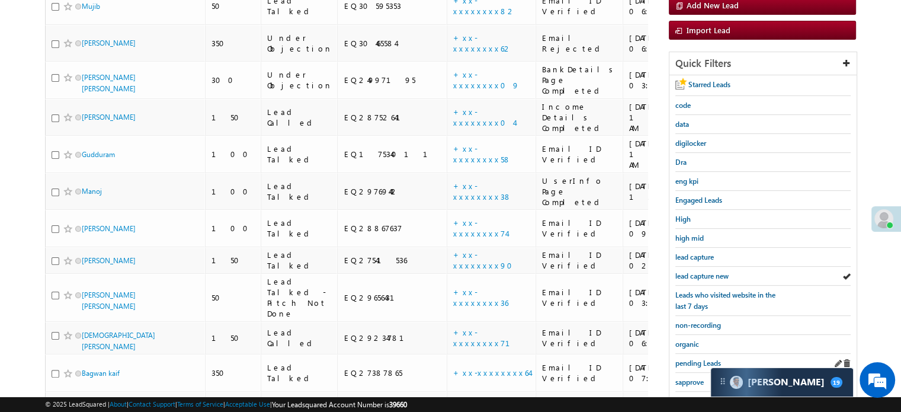
click at [696, 373] on div "sapprove" at bounding box center [763, 382] width 175 height 19
click at [695, 377] on span "sapprove" at bounding box center [690, 381] width 28 height 9
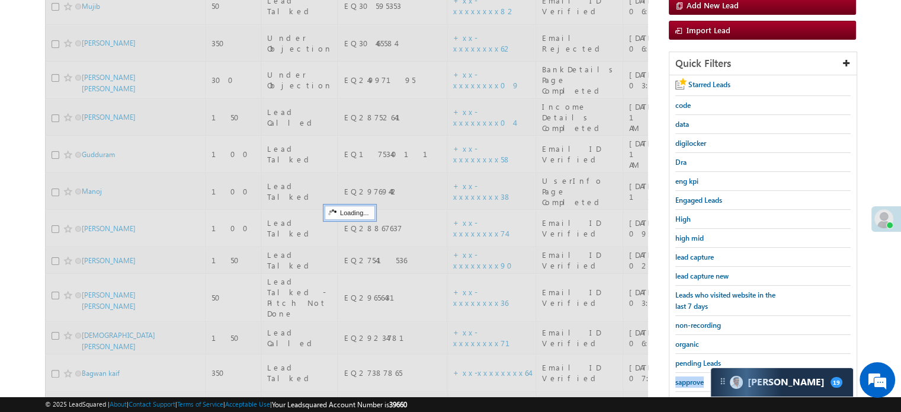
click at [695, 377] on span "sapprove" at bounding box center [690, 381] width 28 height 9
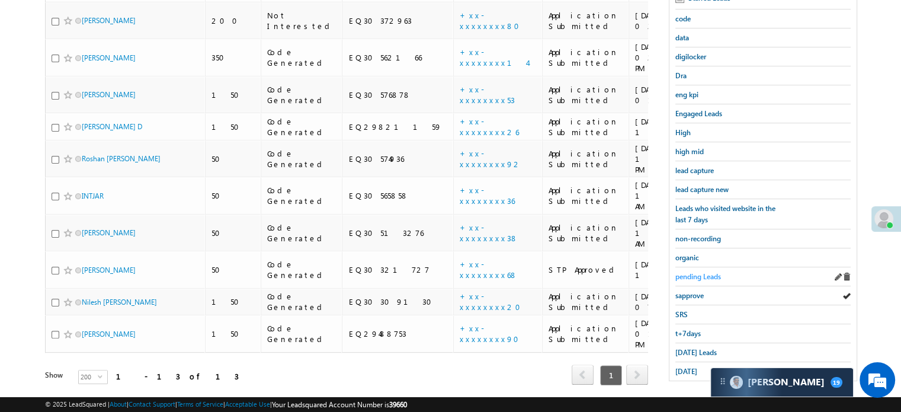
scroll to position [254, 0]
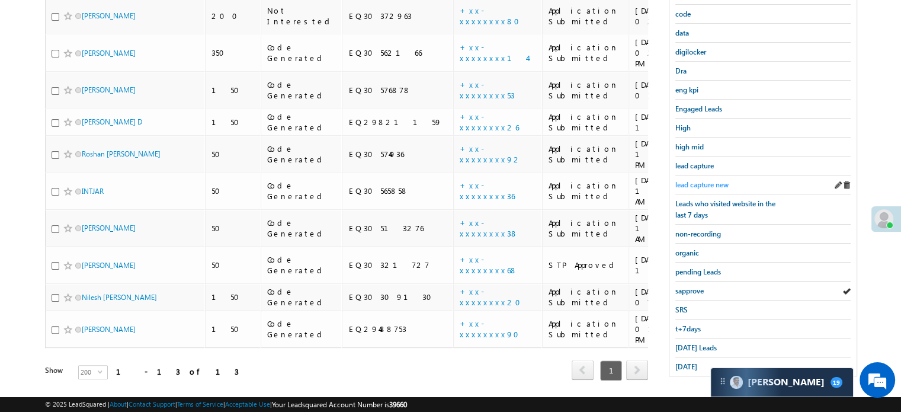
click at [704, 183] on span "lead capture new" at bounding box center [702, 184] width 53 height 9
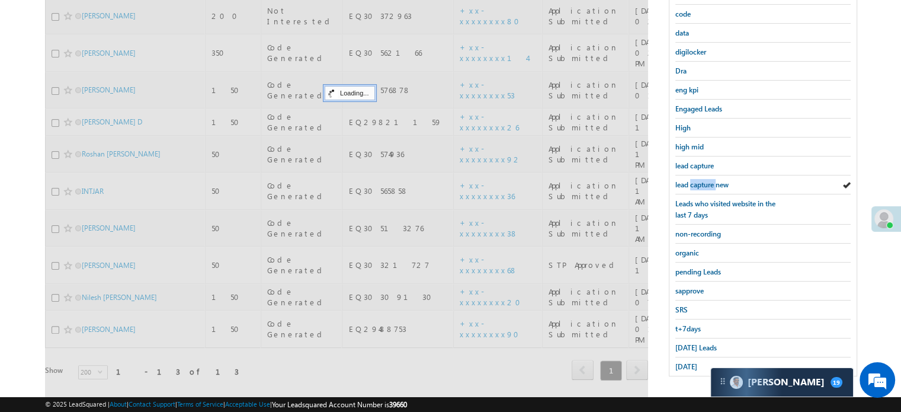
click at [704, 183] on span "lead capture new" at bounding box center [702, 184] width 53 height 9
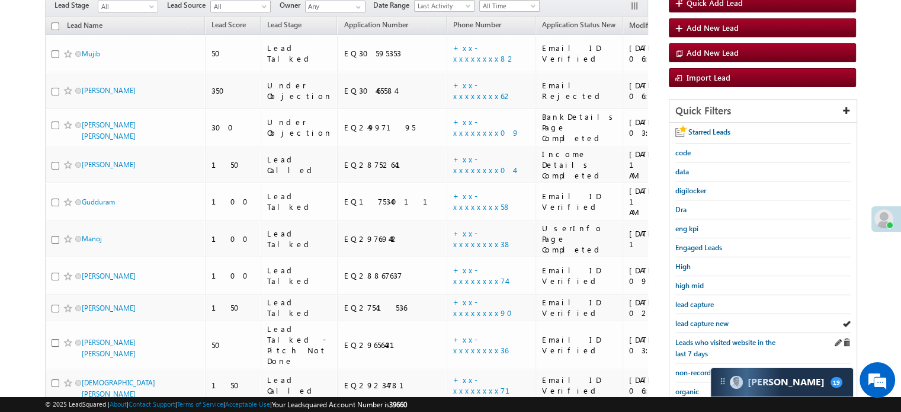
scroll to position [136, 0]
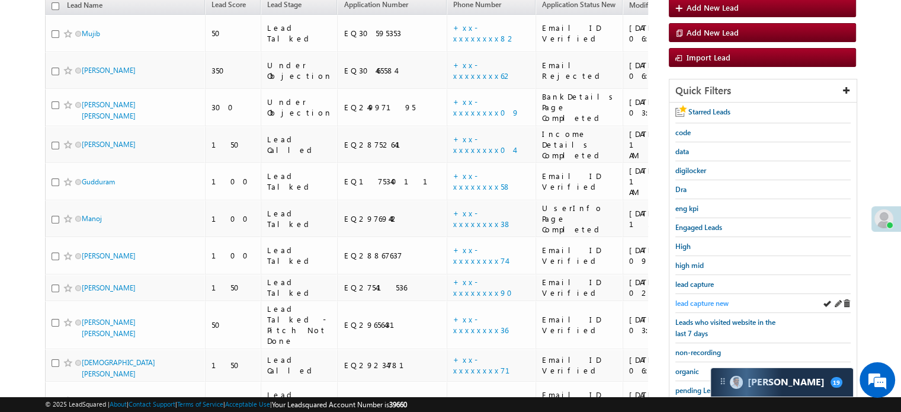
click at [711, 299] on span "lead capture new" at bounding box center [702, 303] width 53 height 9
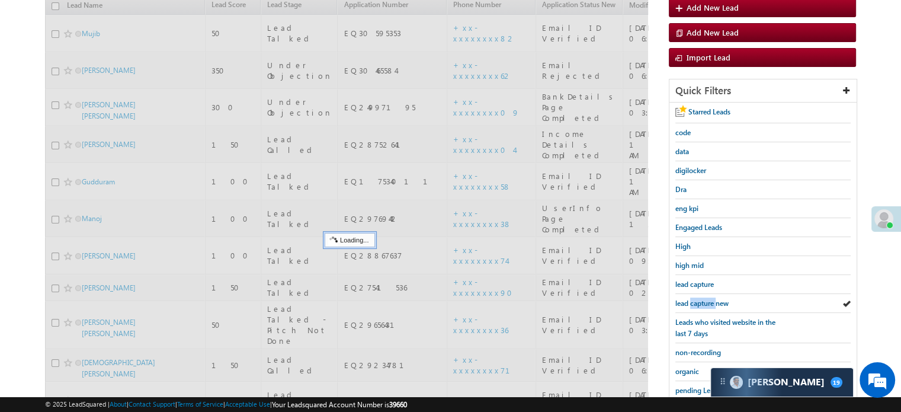
click at [711, 299] on span "lead capture new" at bounding box center [702, 303] width 53 height 9
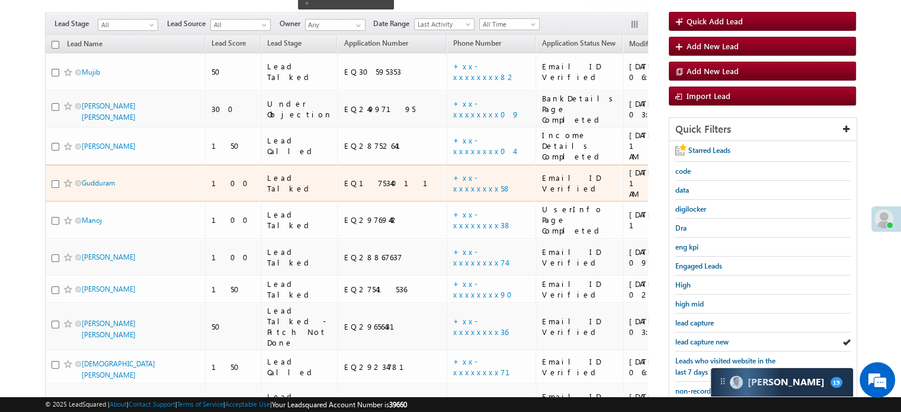
scroll to position [76, 0]
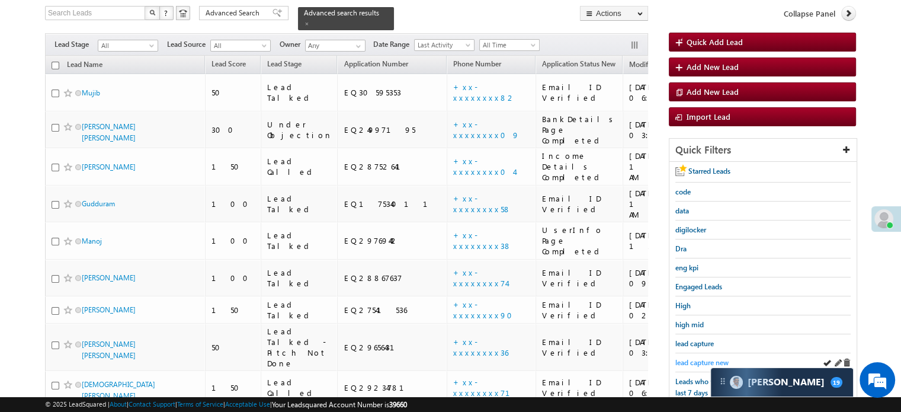
click at [696, 358] on span "lead capture new" at bounding box center [702, 362] width 53 height 9
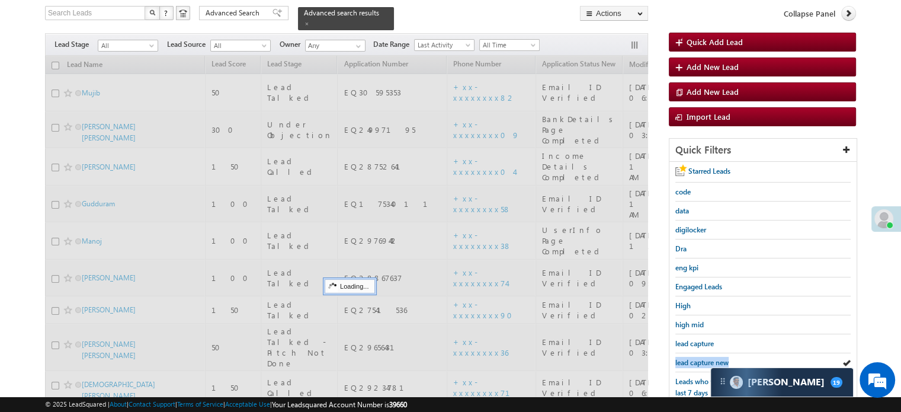
click at [696, 358] on span "lead capture new" at bounding box center [702, 362] width 53 height 9
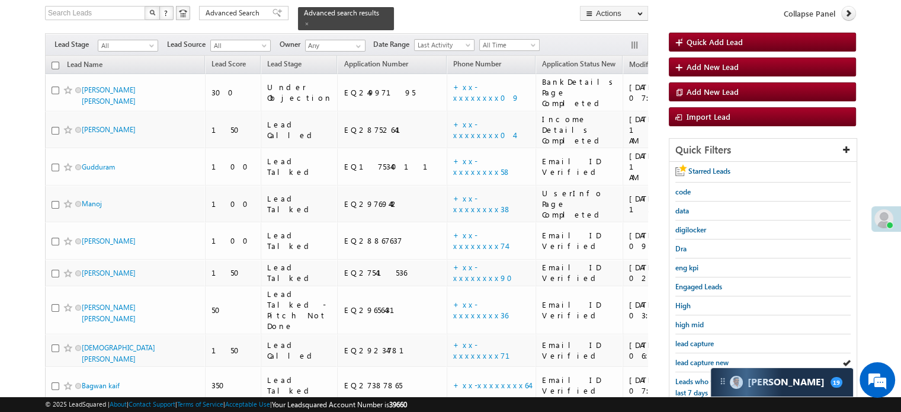
click at [696, 358] on span "lead capture new" at bounding box center [702, 362] width 53 height 9
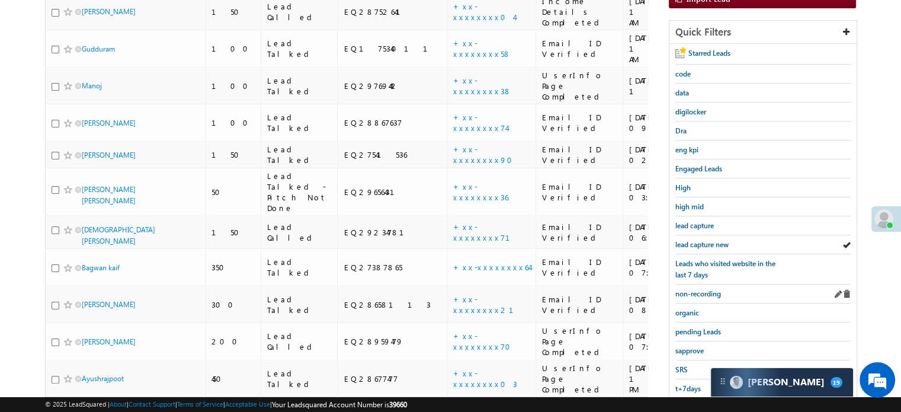
scroll to position [195, 0]
click at [695, 345] on span "sapprove" at bounding box center [690, 349] width 28 height 9
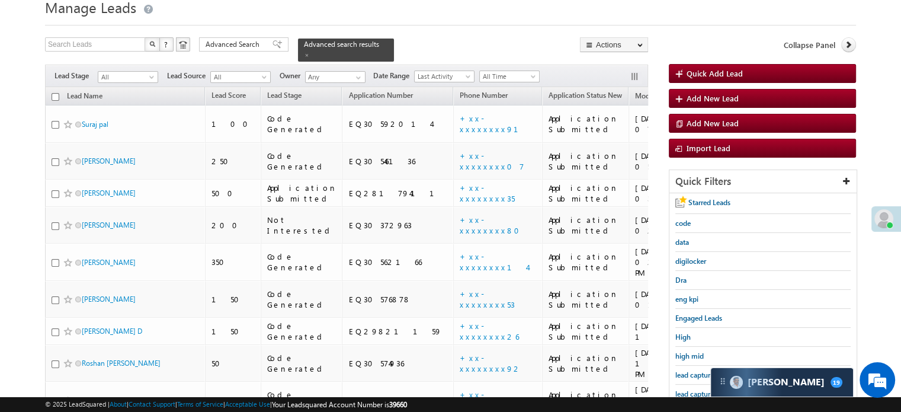
scroll to position [119, 0]
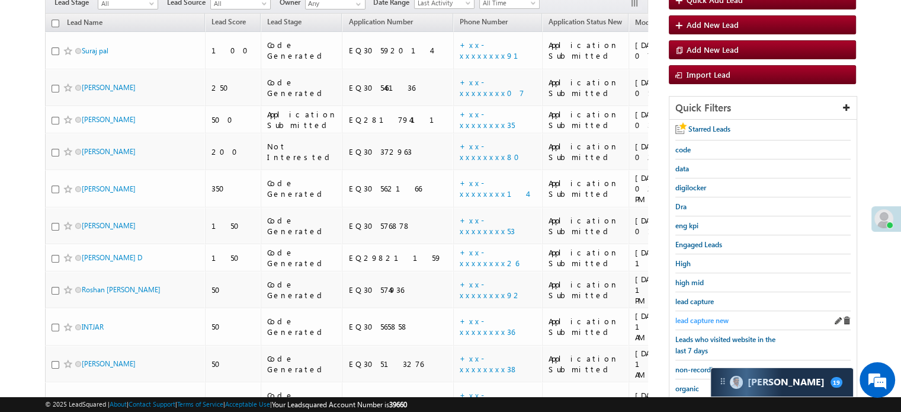
click at [681, 317] on span "lead capture new" at bounding box center [702, 320] width 53 height 9
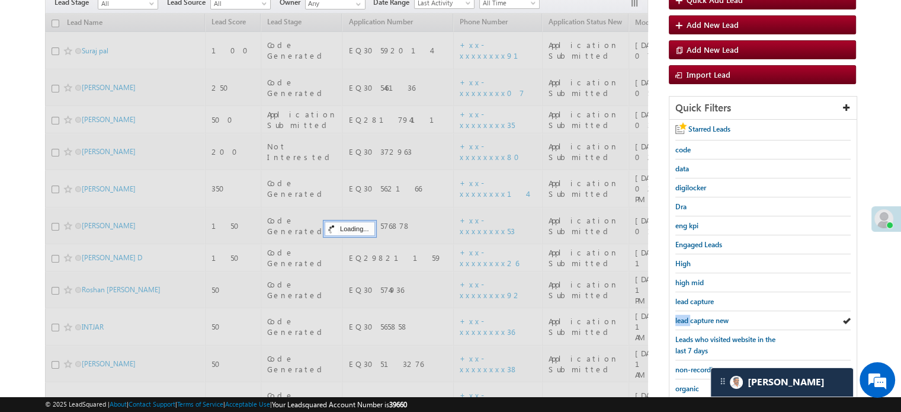
click at [681, 317] on span "lead capture new" at bounding box center [702, 320] width 53 height 9
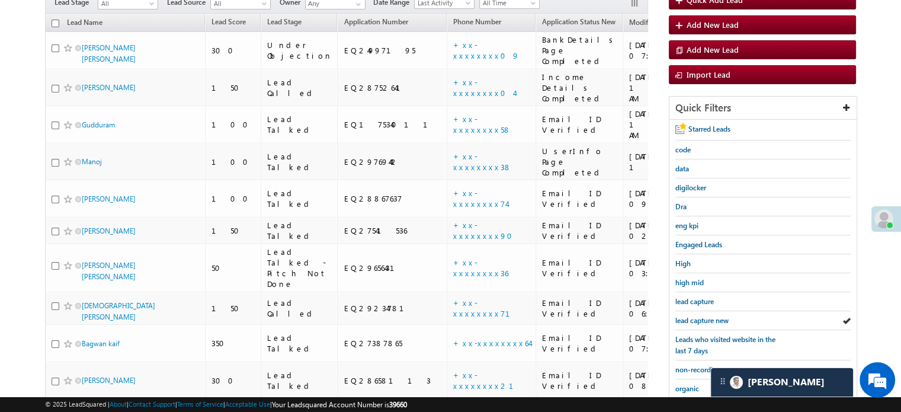
scroll to position [59, 0]
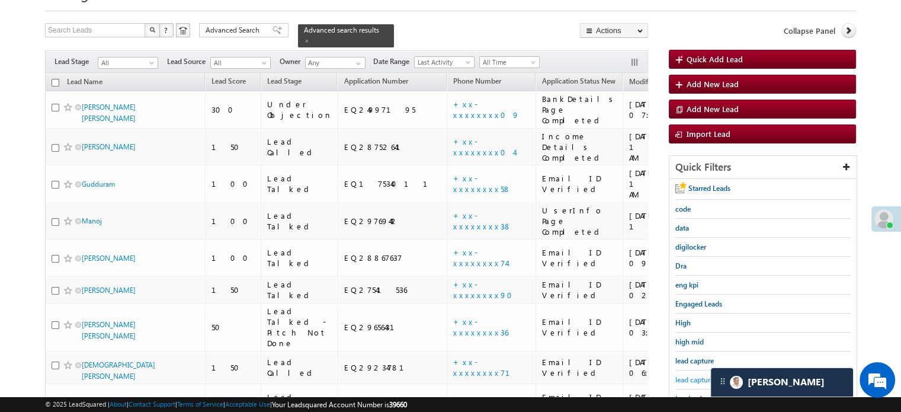
click at [690, 379] on span "lead capture new" at bounding box center [702, 379] width 53 height 9
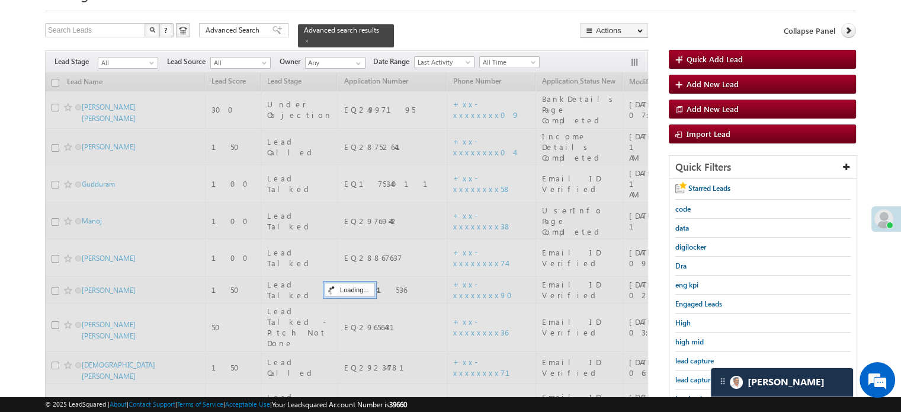
click at [695, 375] on span "lead capture new" at bounding box center [702, 379] width 53 height 9
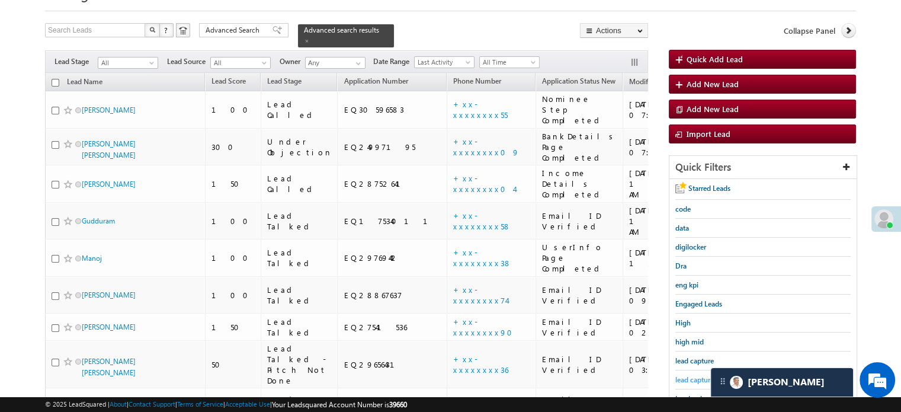
click at [683, 375] on span "lead capture new" at bounding box center [702, 379] width 53 height 9
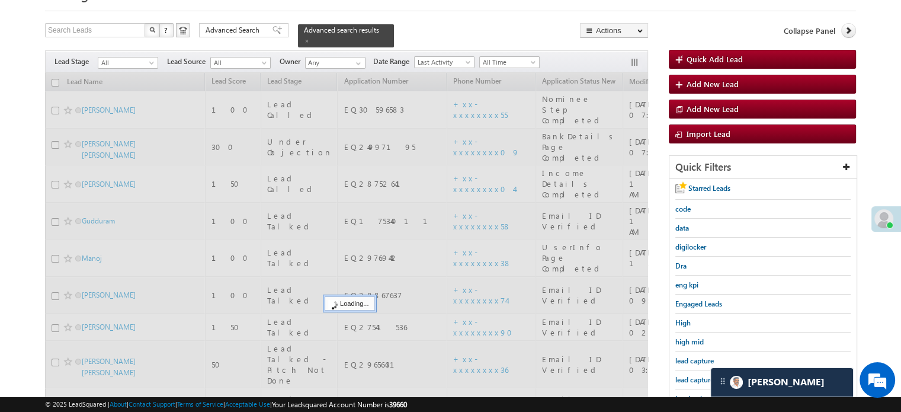
click at [683, 375] on span "lead capture new" at bounding box center [702, 379] width 53 height 9
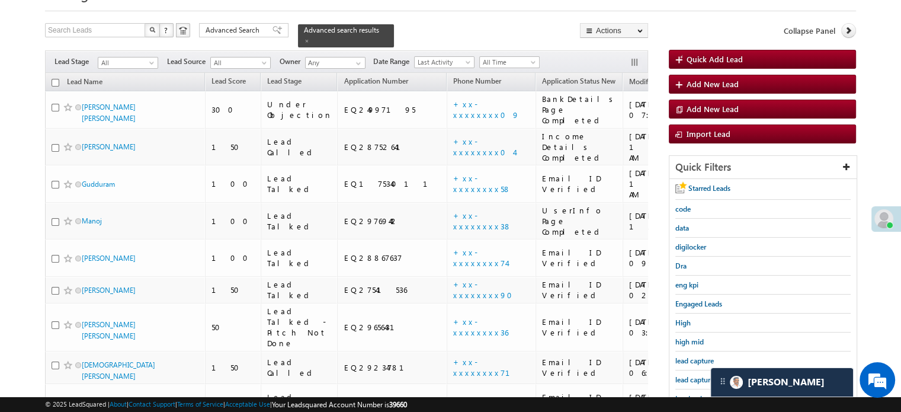
click at [683, 375] on span "lead capture new" at bounding box center [702, 379] width 53 height 9
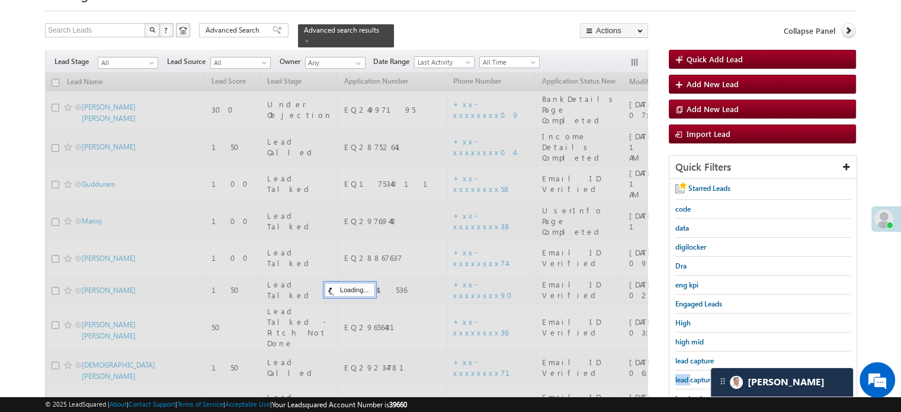
click at [683, 375] on span "lead capture new" at bounding box center [702, 379] width 53 height 9
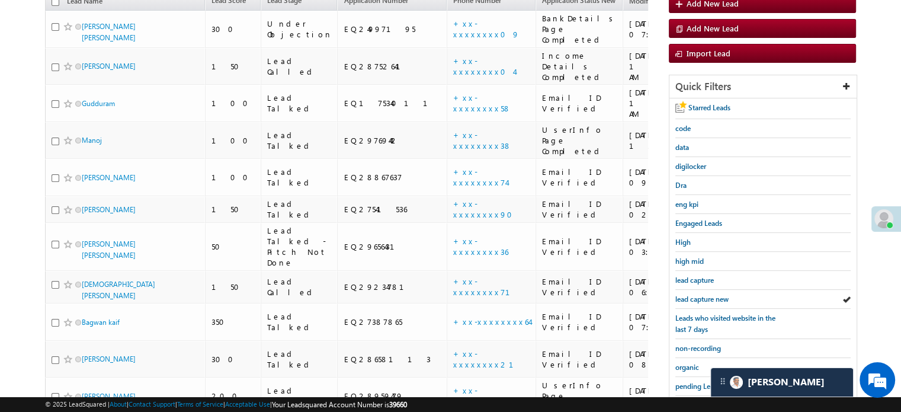
scroll to position [178, 0]
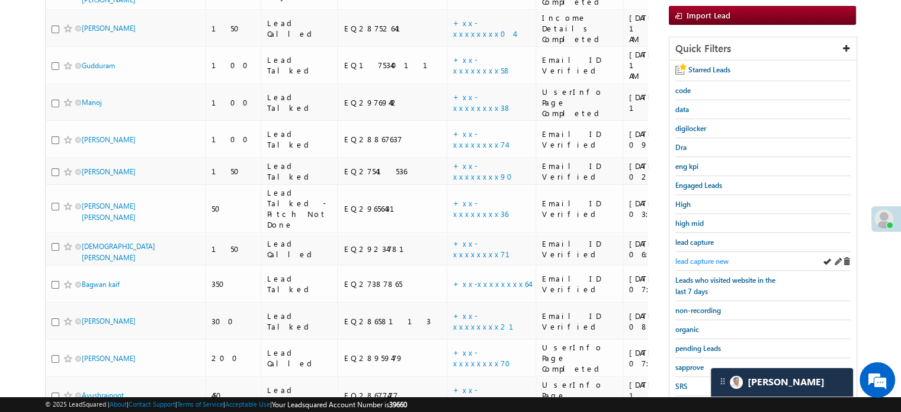
click at [700, 259] on span "lead capture new" at bounding box center [702, 261] width 53 height 9
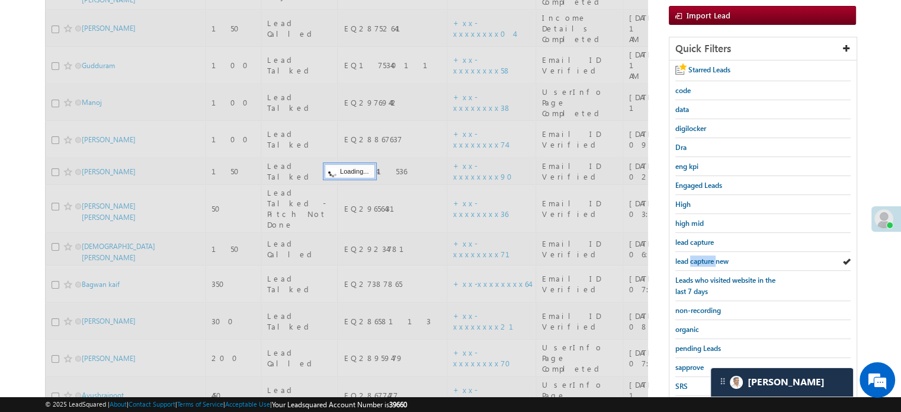
click at [700, 259] on span "lead capture new" at bounding box center [702, 261] width 53 height 9
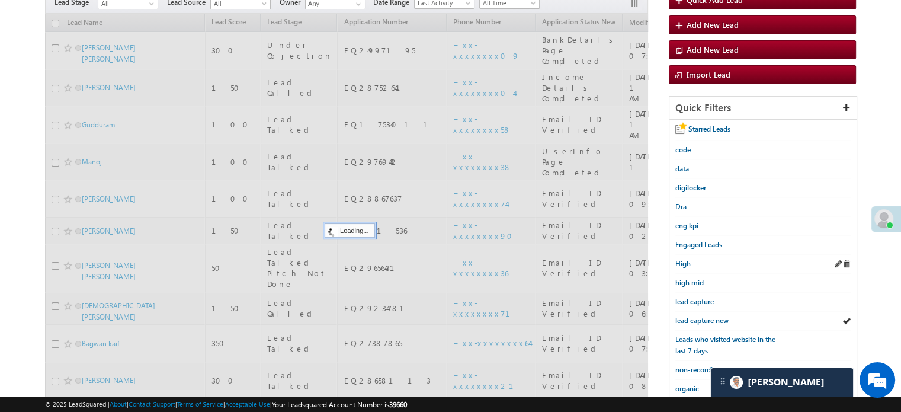
scroll to position [59, 0]
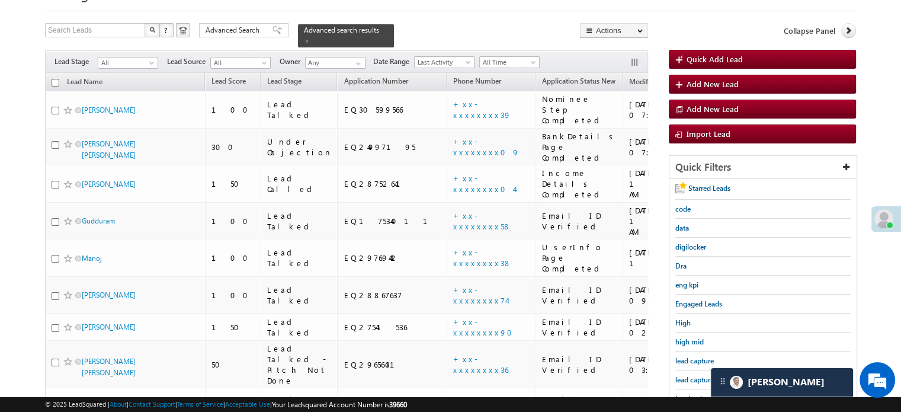
click at [692, 383] on div "lead capture new" at bounding box center [763, 379] width 175 height 19
click at [690, 375] on span "lead capture new" at bounding box center [702, 379] width 53 height 9
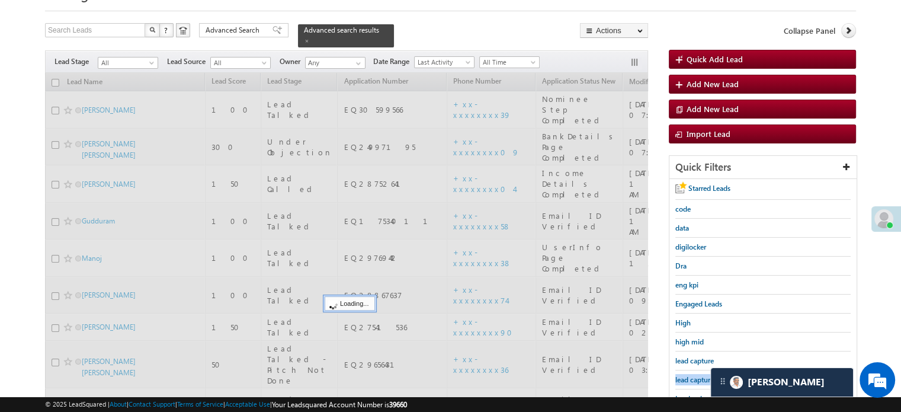
click at [690, 375] on span "lead capture new" at bounding box center [702, 379] width 53 height 9
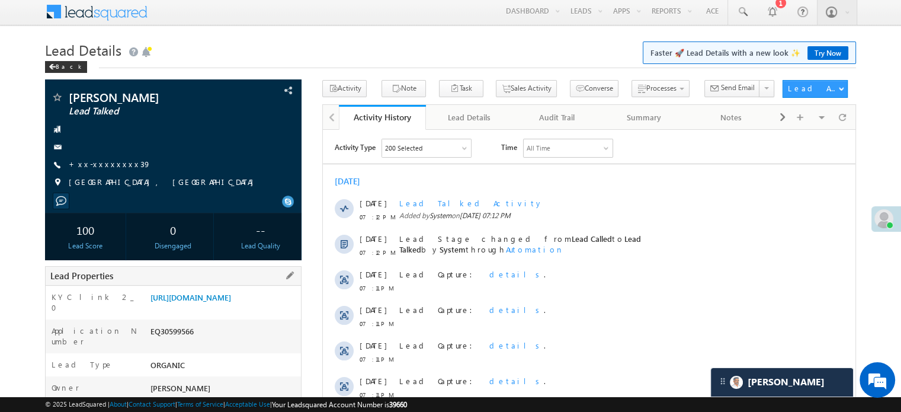
scroll to position [1, 0]
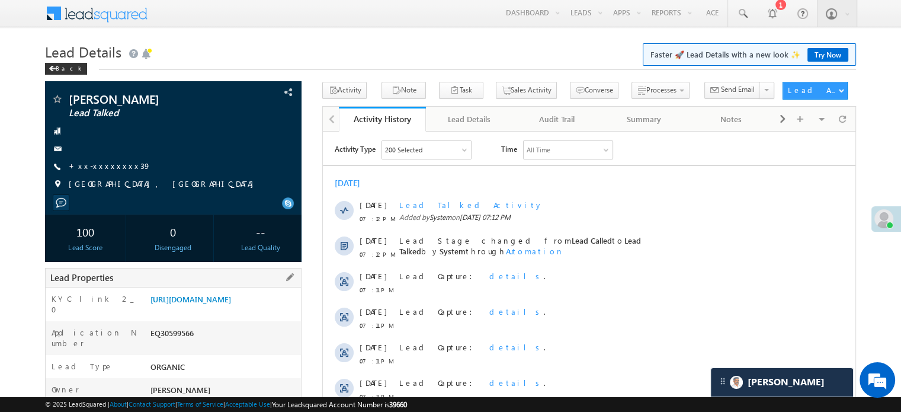
drag, startPoint x: 148, startPoint y: 296, endPoint x: 280, endPoint y: 325, distance: 135.4
click at [280, 310] on div "[URL][DOMAIN_NAME]" at bounding box center [224, 301] width 153 height 17
click at [285, 310] on div "[URL][DOMAIN_NAME]" at bounding box center [224, 301] width 153 height 17
drag, startPoint x: 148, startPoint y: 298, endPoint x: 280, endPoint y: 321, distance: 133.6
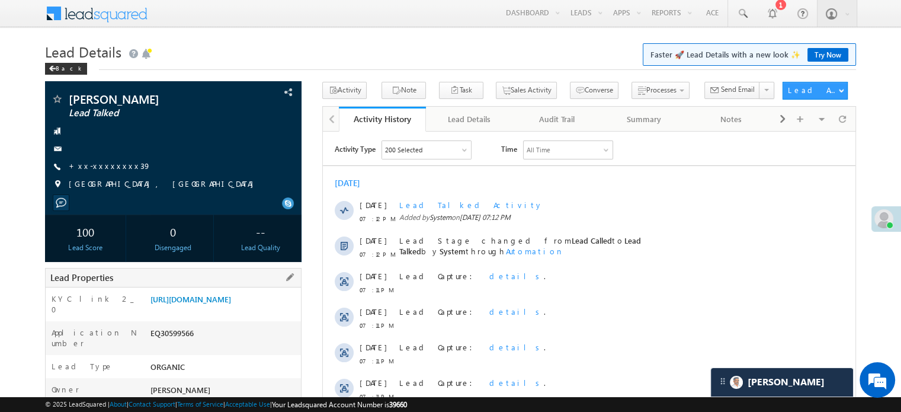
click at [280, 310] on div "[URL][DOMAIN_NAME]" at bounding box center [224, 301] width 153 height 17
copy link "[URL][DOMAIN_NAME]"
click at [180, 84] on div "[PERSON_NAME] Lead Talked" at bounding box center [173, 147] width 257 height 133
click at [232, 291] on div "KYC link 2_0 [URL][DOMAIN_NAME]" at bounding box center [173, 304] width 255 height 34
click at [231, 303] on link "[URL][DOMAIN_NAME]" at bounding box center [191, 299] width 81 height 10
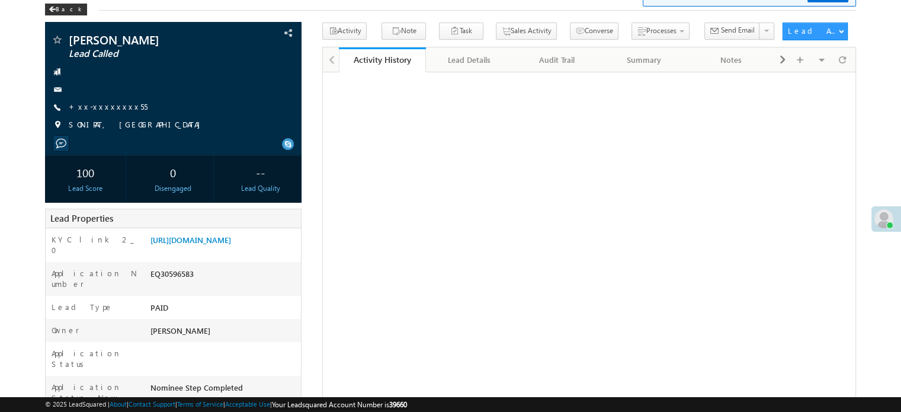
scroll to position [60, 0]
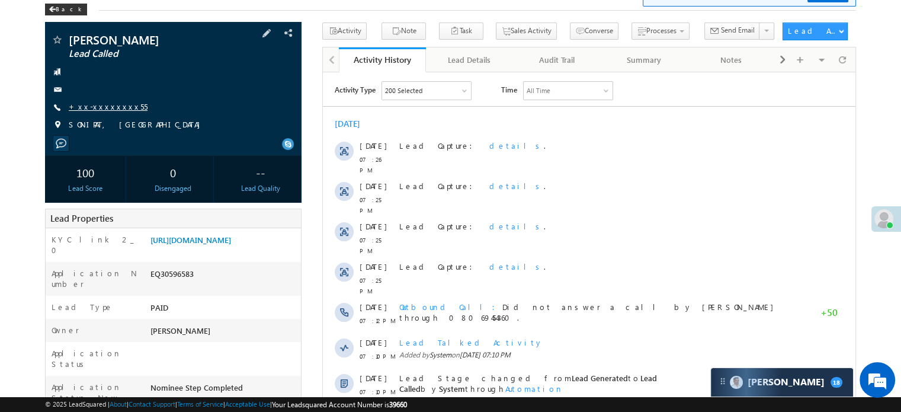
click at [106, 105] on link "+xx-xxxxxxxx55" at bounding box center [108, 106] width 79 height 10
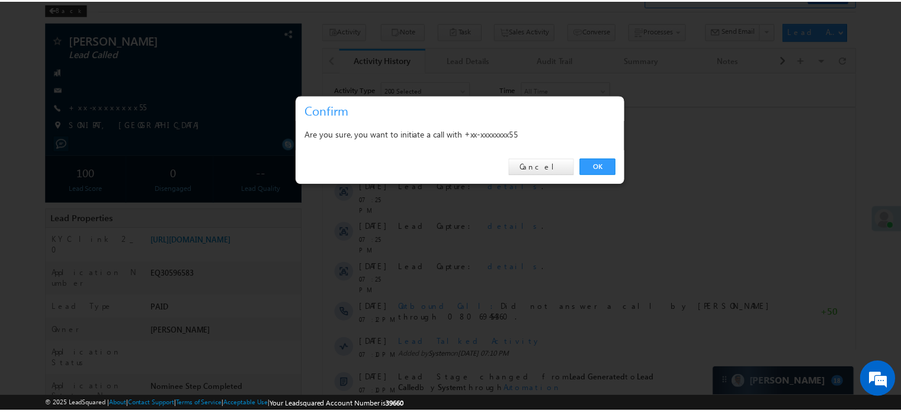
scroll to position [59, 0]
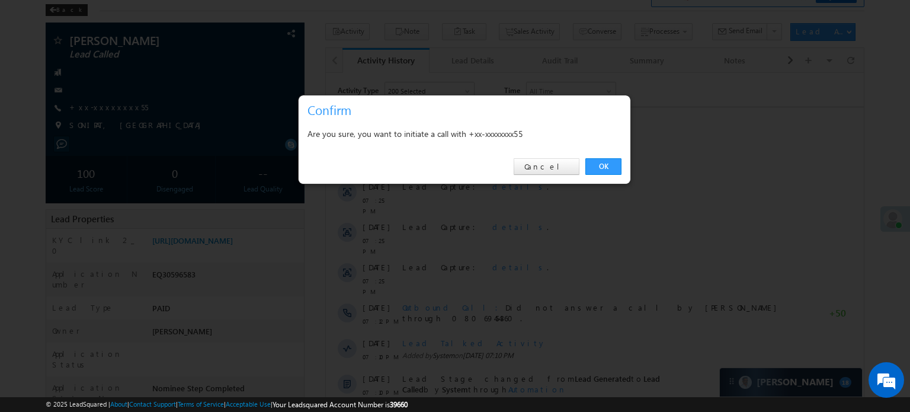
click at [607, 157] on div "OK Cancel" at bounding box center [465, 167] width 332 height 34
click at [592, 159] on link "OK" at bounding box center [603, 166] width 36 height 17
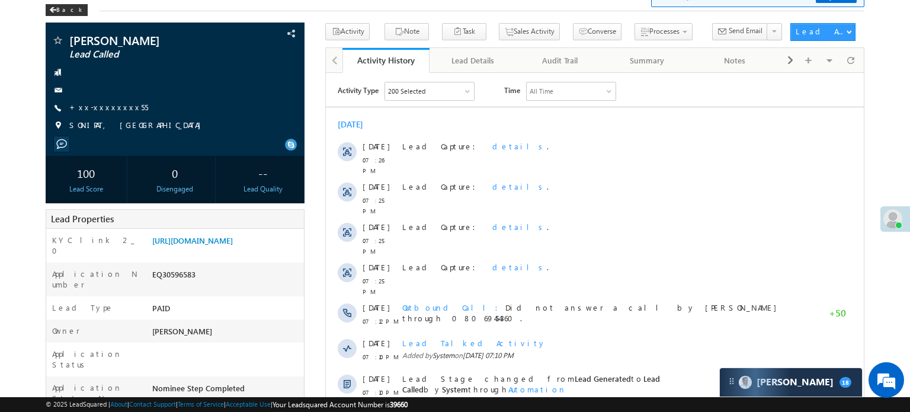
click at [595, 158] on div "Lead Capture: details ." at bounding box center [599, 155] width 395 height 40
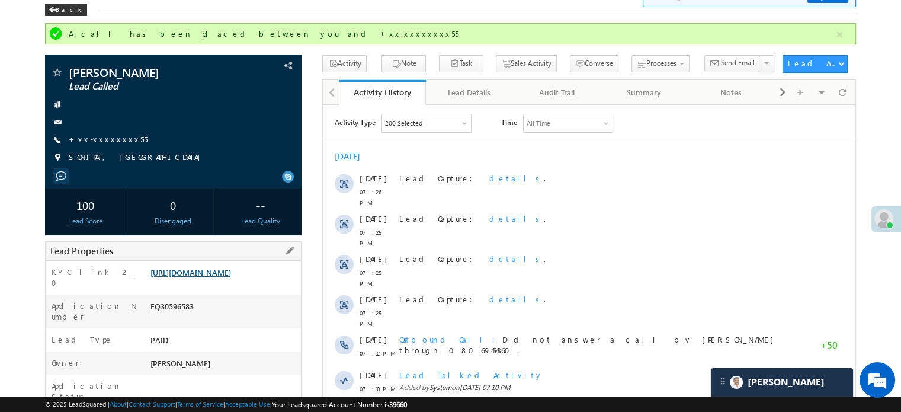
scroll to position [0, 0]
click at [148, 273] on div "[URL][DOMAIN_NAME]" at bounding box center [224, 275] width 153 height 17
drag, startPoint x: 147, startPoint y: 272, endPoint x: 280, endPoint y: 301, distance: 135.9
click at [280, 283] on div "[URL][DOMAIN_NAME]" at bounding box center [224, 275] width 153 height 17
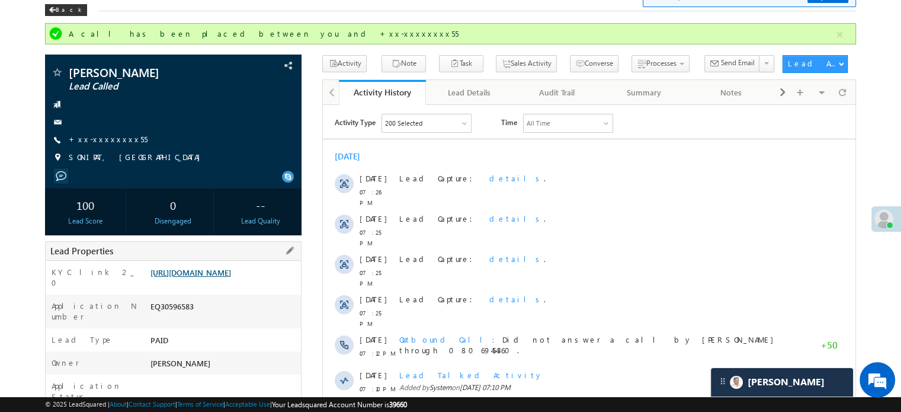
drag, startPoint x: 149, startPoint y: 271, endPoint x: 261, endPoint y: 296, distance: 114.7
click at [261, 283] on div "[URL][DOMAIN_NAME]" at bounding box center [224, 275] width 153 height 17
click at [268, 315] on div "EQ30596583" at bounding box center [224, 308] width 153 height 17
drag, startPoint x: 149, startPoint y: 271, endPoint x: 270, endPoint y: 302, distance: 124.2
click at [270, 283] on div "[URL][DOMAIN_NAME]" at bounding box center [224, 275] width 153 height 17
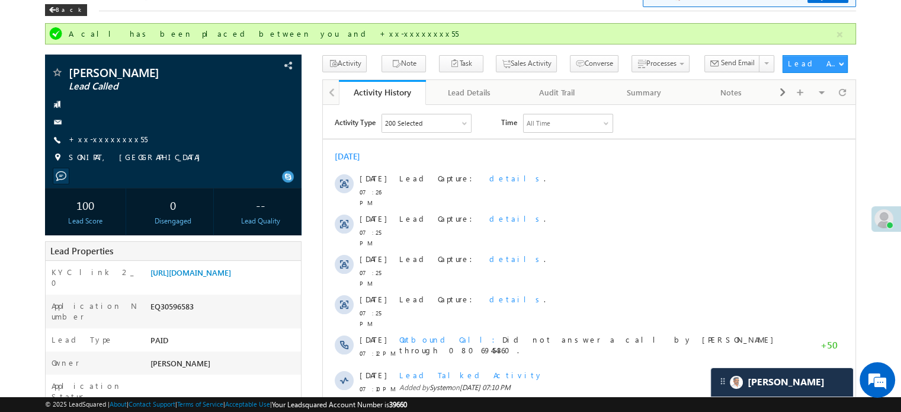
copy link "[URL][DOMAIN_NAME]"
